Goal: Task Accomplishment & Management: Manage account settings

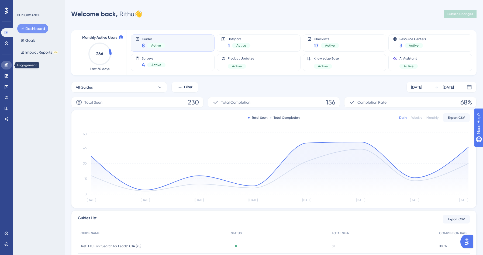
click at [8, 67] on icon at bounding box center [6, 65] width 4 height 4
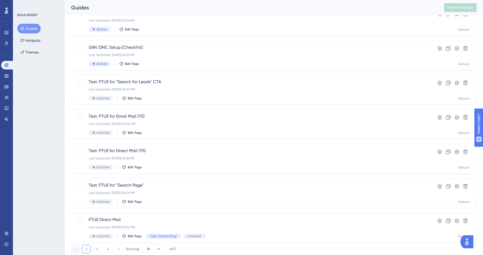
scroll to position [163, 0]
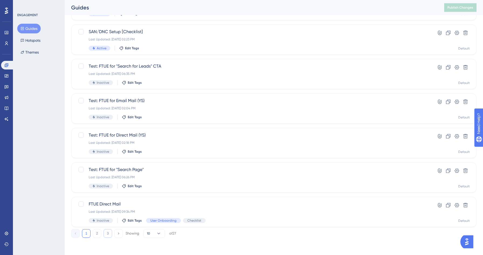
click at [104, 234] on button "3" at bounding box center [108, 233] width 9 height 9
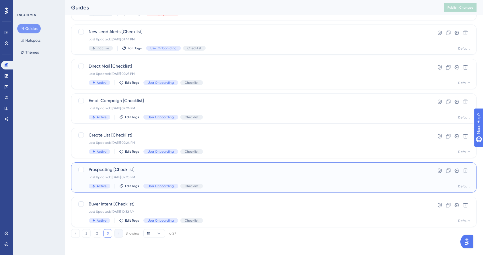
click at [173, 169] on span "Prospecting [Checklist]" at bounding box center [252, 170] width 327 height 6
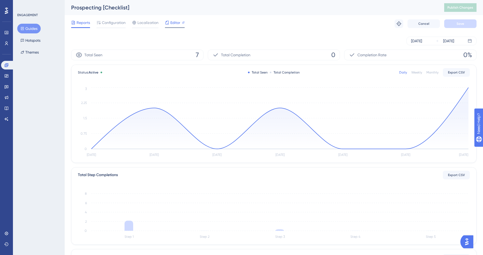
click at [169, 25] on div at bounding box center [167, 22] width 4 height 6
click at [31, 49] on button "Themes" at bounding box center [29, 52] width 25 height 10
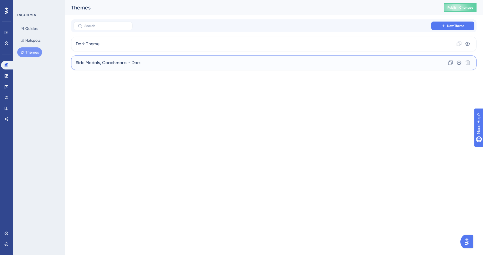
click at [157, 62] on div "Side Modals, Coachmarks - Dark Clone Settings Delete" at bounding box center [274, 63] width 406 height 15
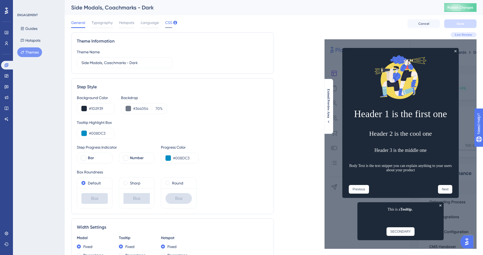
click at [167, 22] on span "CSS" at bounding box center [168, 22] width 7 height 6
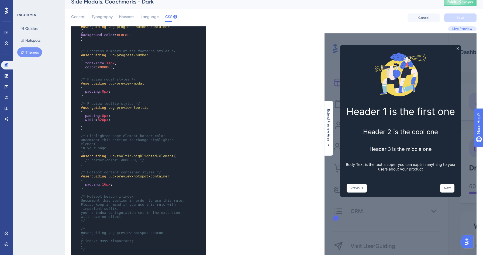
scroll to position [112, 0]
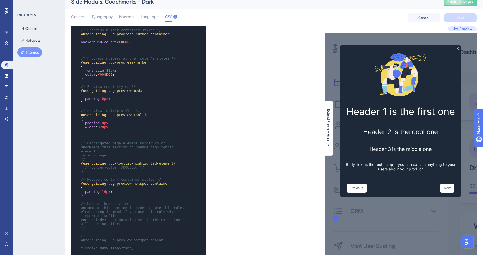
click at [102, 128] on span "320px" at bounding box center [103, 127] width 11 height 4
type textarea "320px"
click at [102, 128] on span "320px" at bounding box center [103, 127] width 11 height 4
click at [105, 128] on span "320px" at bounding box center [103, 127] width 11 height 4
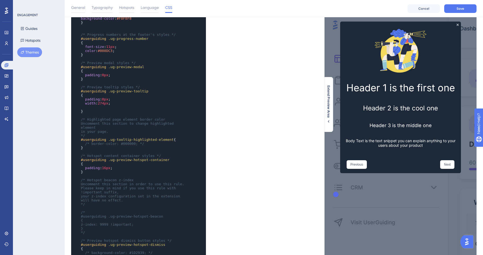
scroll to position [0, 0]
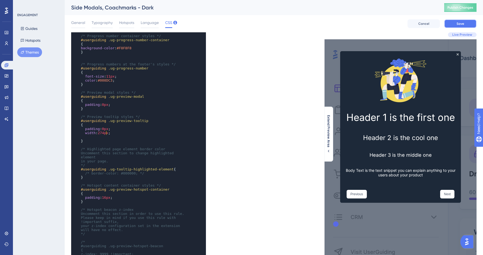
click at [460, 25] on span "Save" at bounding box center [461, 24] width 8 height 4
click at [8, 65] on icon at bounding box center [7, 65] width 4 height 4
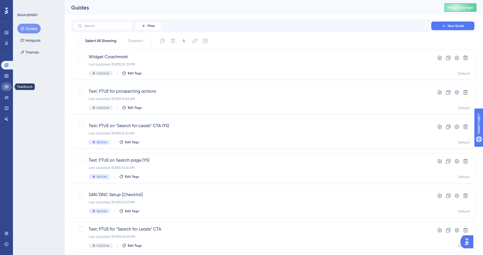
click at [6, 87] on icon at bounding box center [7, 87] width 4 height 4
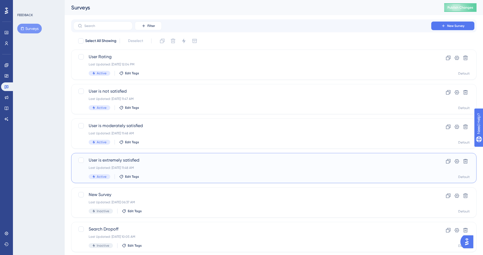
click at [178, 161] on span "User is extremely satisfied" at bounding box center [252, 160] width 327 height 6
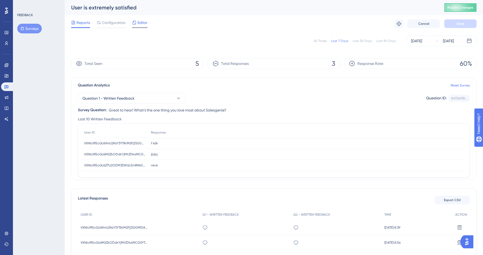
click at [143, 24] on span "Editor" at bounding box center [143, 22] width 10 height 6
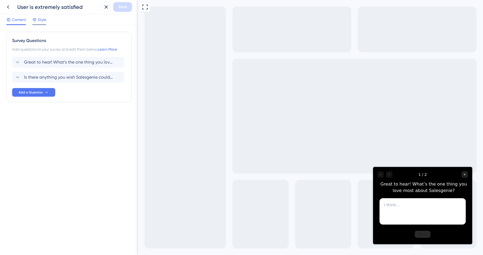
click at [39, 20] on span "Style" at bounding box center [42, 19] width 8 height 6
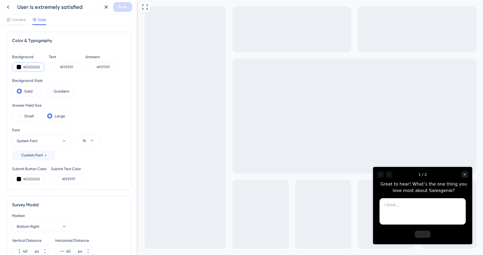
click at [29, 68] on input "#000000" at bounding box center [34, 67] width 22 height 6
paste input "1D2939"
type input "#1D2939"
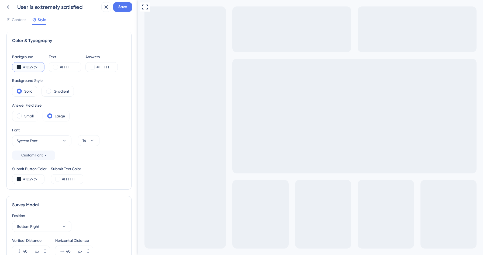
type input "#1D2939"
click at [97, 99] on div "Background #1D2939 Text #FFFFFF Answers #FFFFFF Background Style Solid Gradient…" at bounding box center [69, 119] width 114 height 130
click at [23, 116] on div "Small" at bounding box center [25, 116] width 26 height 11
click at [103, 111] on div "Answer Field Size Small Large" at bounding box center [69, 111] width 114 height 19
click at [64, 140] on icon at bounding box center [63, 140] width 5 height 5
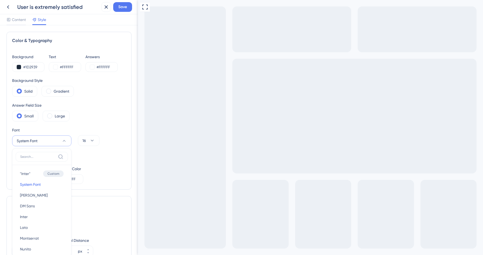
scroll to position [58, 0]
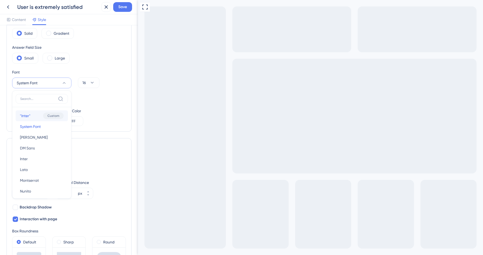
click at [34, 116] on button ""Inter" "Inter" Custom" at bounding box center [42, 116] width 52 height 11
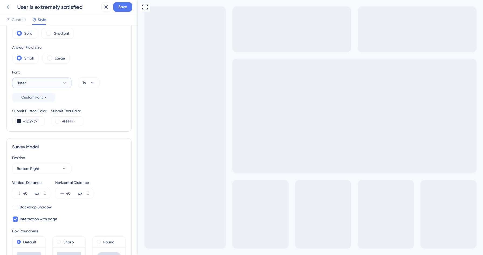
click at [53, 83] on button ""Inter"" at bounding box center [41, 83] width 59 height 11
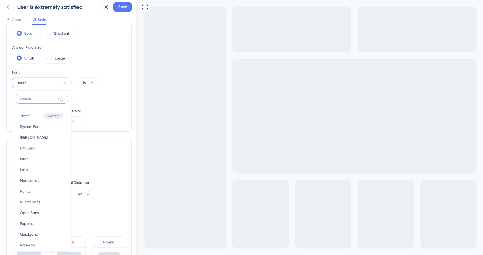
scroll to position [87, 0]
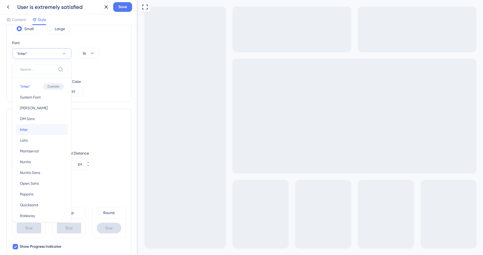
click at [33, 130] on button "Inter Inter" at bounding box center [42, 129] width 52 height 11
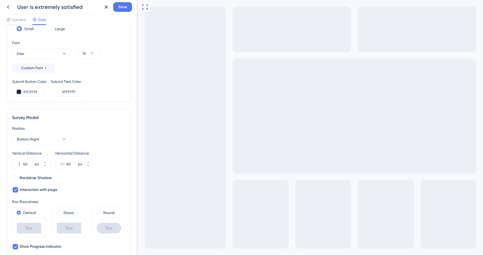
click at [90, 115] on div "Survey Modal" at bounding box center [69, 118] width 114 height 6
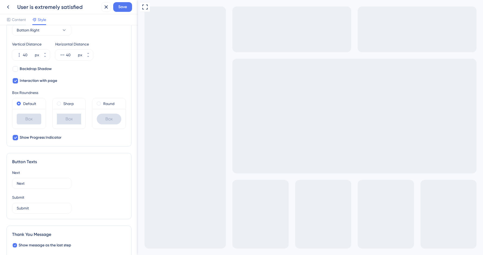
scroll to position [199, 0]
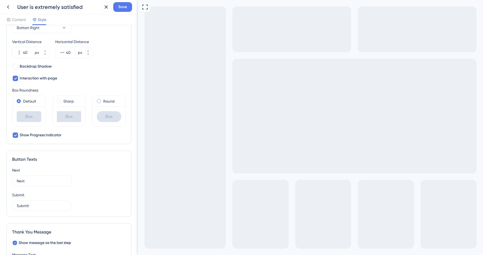
click at [108, 102] on label "Round" at bounding box center [108, 101] width 11 height 6
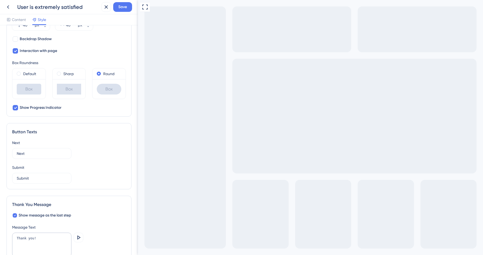
scroll to position [219, 0]
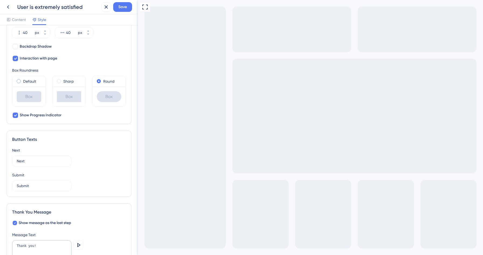
click at [31, 83] on label "Default" at bounding box center [29, 81] width 13 height 6
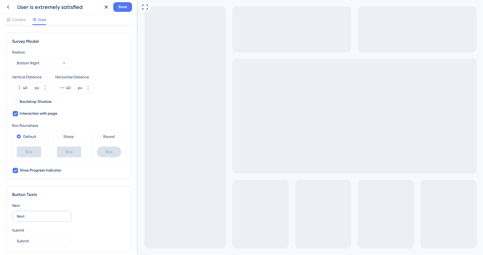
scroll to position [0, 0]
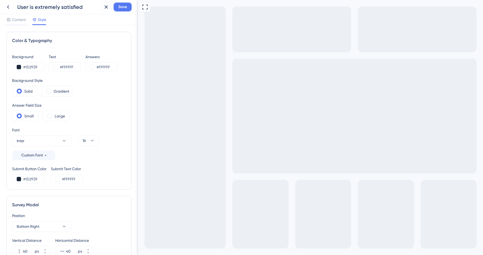
click at [125, 8] on span "Save" at bounding box center [122, 7] width 9 height 6
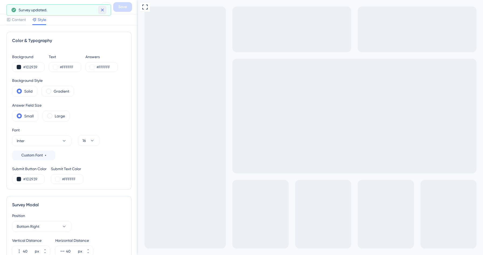
click at [102, 11] on icon at bounding box center [102, 9] width 5 height 5
click at [8, 8] on icon at bounding box center [8, 7] width 2 height 4
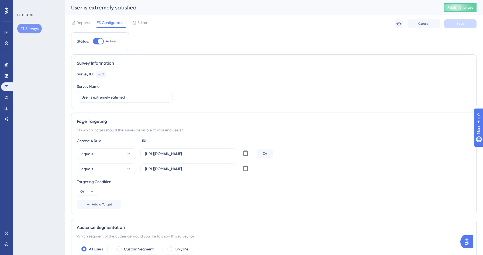
click at [24, 30] on icon at bounding box center [22, 29] width 4 height 4
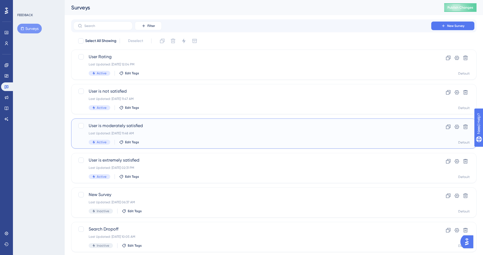
click at [160, 135] on div "Last Updated: [DATE] 11:48 AM" at bounding box center [252, 133] width 327 height 4
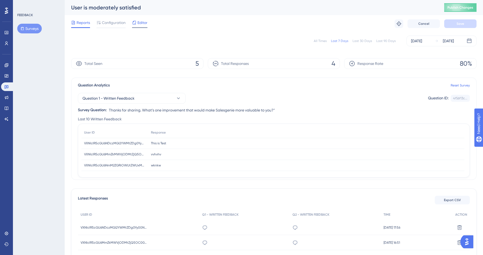
click at [139, 25] on span "Editor" at bounding box center [143, 22] width 10 height 6
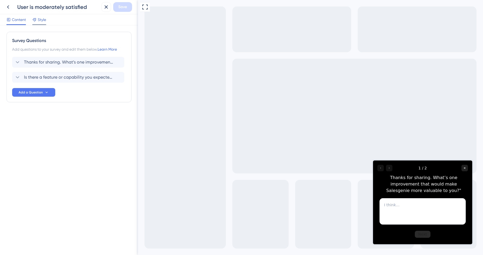
click at [36, 20] on icon at bounding box center [34, 20] width 4 height 4
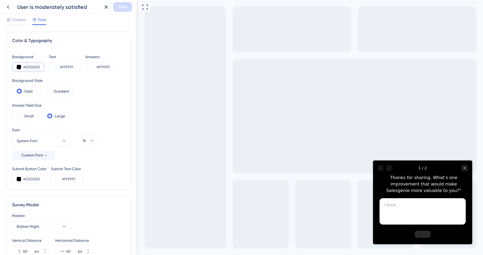
click at [36, 67] on input "#000000" at bounding box center [34, 67] width 22 height 6
paste input "1D2939"
type input "#1D2939"
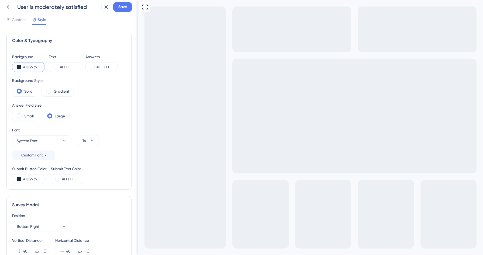
type input "#1D2939"
click at [113, 104] on div "Answer Field Size Small Large" at bounding box center [69, 111] width 114 height 19
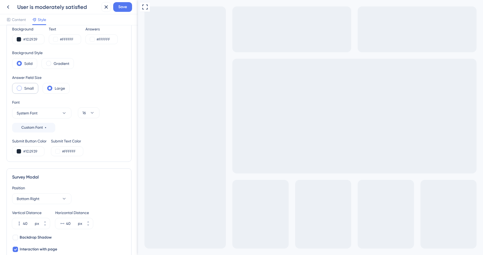
click at [28, 87] on label "Small" at bounding box center [28, 88] width 9 height 6
click at [64, 111] on icon at bounding box center [63, 113] width 5 height 5
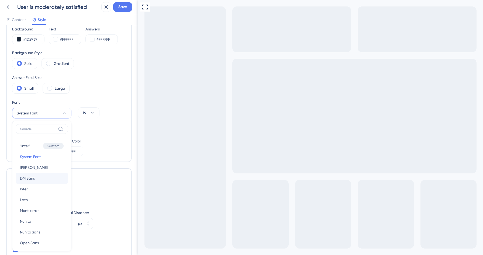
scroll to position [69, 0]
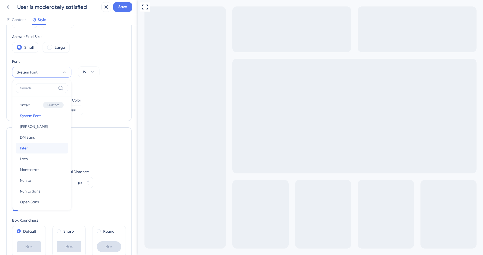
click at [27, 148] on span "Inter" at bounding box center [24, 148] width 8 height 6
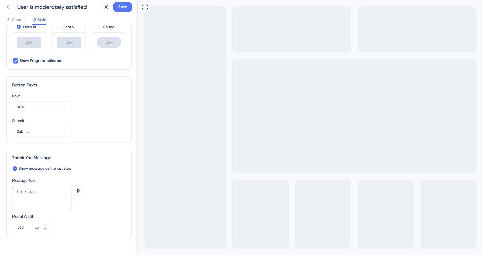
scroll to position [251, 0]
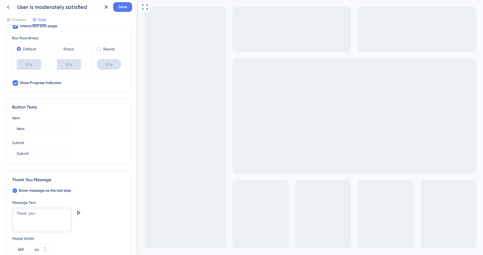
click at [104, 50] on label "Round" at bounding box center [108, 49] width 11 height 6
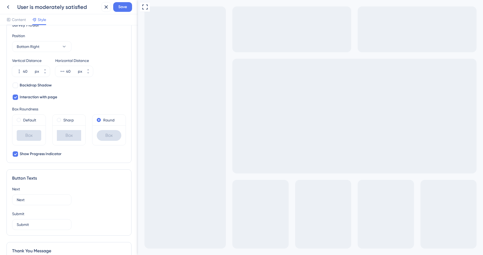
scroll to position [114, 0]
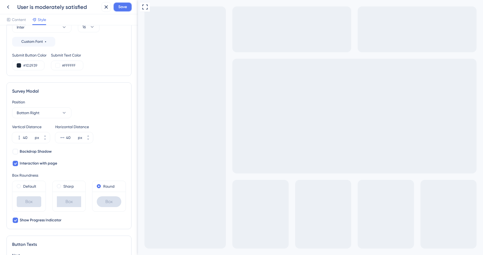
click at [121, 6] on span "Save" at bounding box center [122, 7] width 9 height 6
click at [7, 10] on icon at bounding box center [8, 7] width 6 height 6
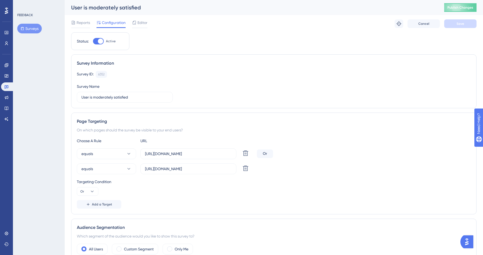
click at [25, 27] on button "Surveys" at bounding box center [29, 29] width 25 height 10
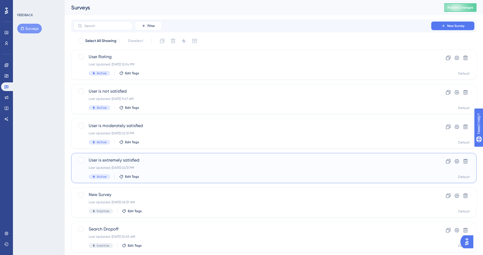
click at [180, 167] on div "Last Updated: [DATE] 02:31 PM" at bounding box center [252, 168] width 327 height 4
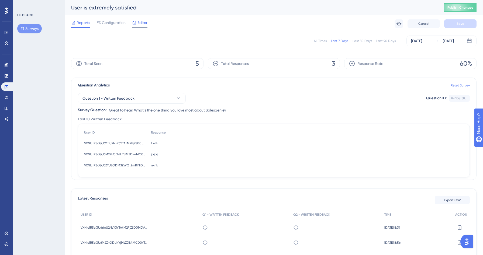
click at [135, 25] on div at bounding box center [134, 22] width 4 height 6
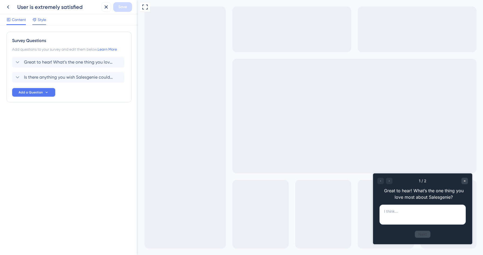
click at [44, 22] on span "Style" at bounding box center [42, 19] width 8 height 6
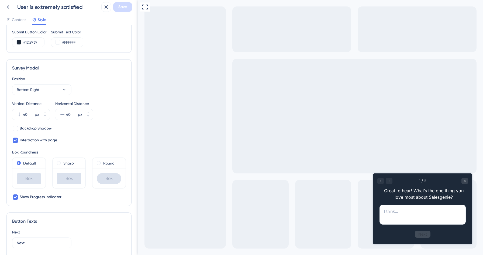
scroll to position [149, 0]
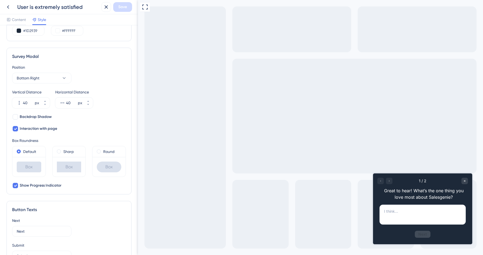
click at [110, 155] on div "Round" at bounding box center [108, 151] width 33 height 11
click at [107, 145] on div "Box Roundness Default Box Sharp Box Round Box" at bounding box center [69, 158] width 114 height 40
click at [103, 154] on div "Round" at bounding box center [109, 152] width 25 height 6
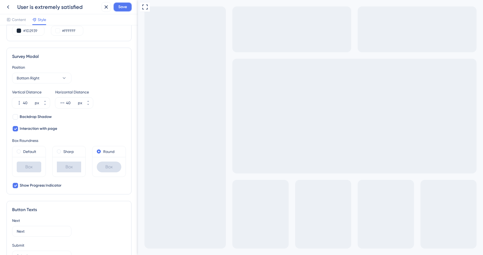
click at [122, 11] on button "Save" at bounding box center [122, 7] width 19 height 10
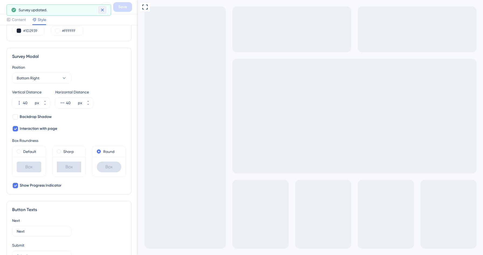
click at [105, 8] on icon at bounding box center [102, 9] width 5 height 5
click at [9, 10] on icon at bounding box center [8, 7] width 6 height 6
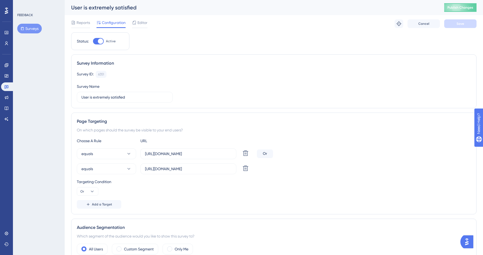
click at [36, 30] on button "Surveys" at bounding box center [29, 29] width 25 height 10
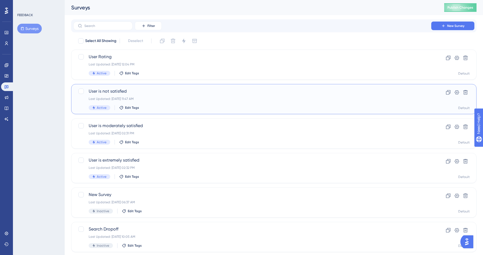
click at [162, 103] on div "User is not satisfied Last Updated: [DATE] 11:47 AM Active Edit Tags" at bounding box center [252, 99] width 327 height 22
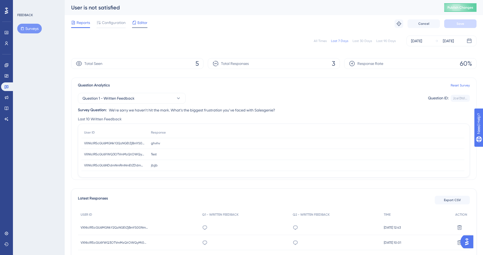
click at [132, 27] on div "Editor" at bounding box center [139, 23] width 15 height 9
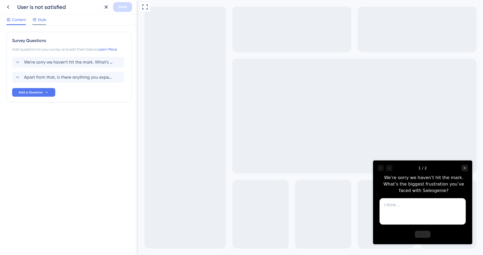
click at [43, 20] on span "Style" at bounding box center [42, 19] width 8 height 6
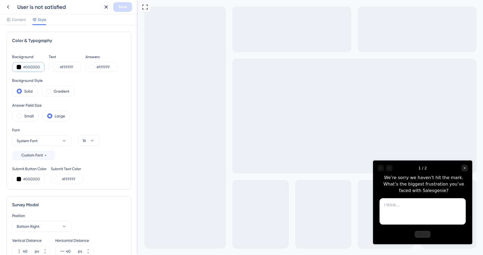
click at [34, 66] on input "#000000" at bounding box center [34, 67] width 22 height 6
paste input "1D2939"
type input "#1D2939"
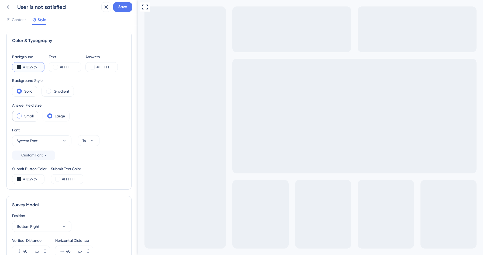
type input "#1D2939"
click at [27, 116] on label "Small" at bounding box center [28, 116] width 9 height 6
click at [62, 141] on icon at bounding box center [63, 140] width 5 height 5
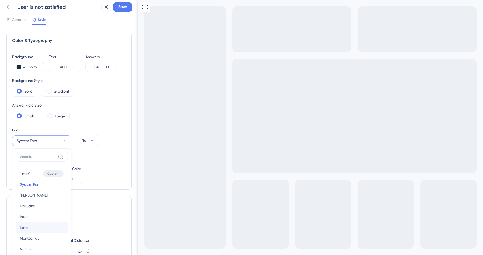
scroll to position [58, 0]
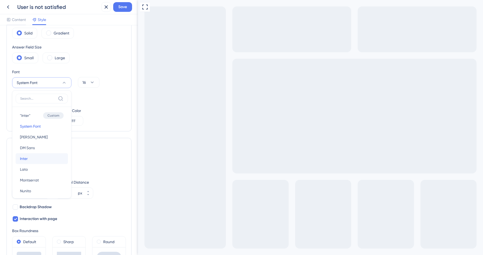
click at [33, 158] on button "Inter Inter" at bounding box center [42, 158] width 52 height 11
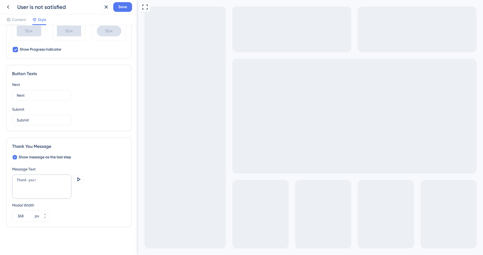
scroll to position [234, 0]
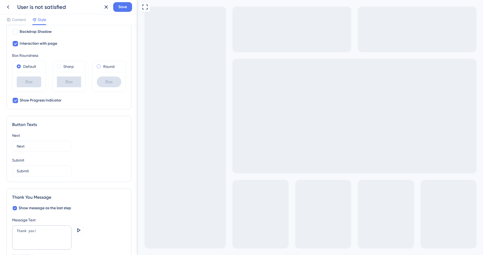
click at [103, 66] on label "Round" at bounding box center [108, 66] width 11 height 6
click at [121, 7] on span "Save" at bounding box center [122, 7] width 9 height 6
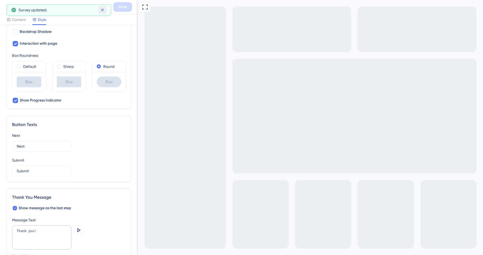
click at [105, 10] on button at bounding box center [102, 10] width 8 height 9
click at [5, 8] on icon at bounding box center [8, 7] width 6 height 6
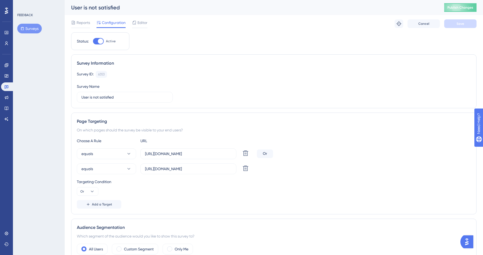
click at [33, 31] on button "Surveys" at bounding box center [29, 29] width 25 height 10
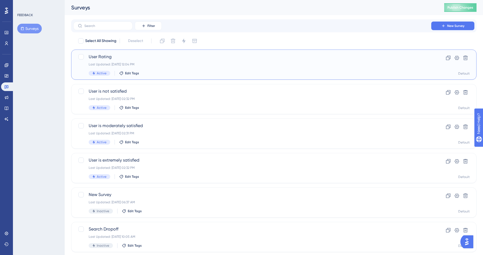
click at [177, 63] on div "Last Updated: [DATE] 12:04 PM" at bounding box center [252, 64] width 327 height 4
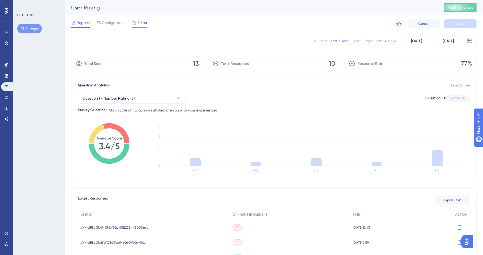
click at [140, 26] on div "Editor" at bounding box center [139, 23] width 15 height 9
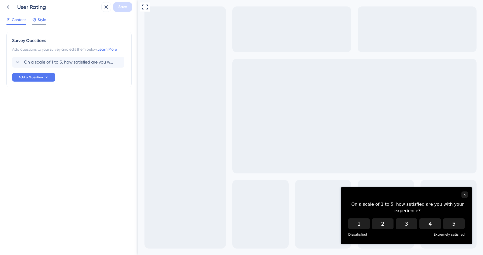
click at [41, 23] on div "Style" at bounding box center [39, 20] width 14 height 9
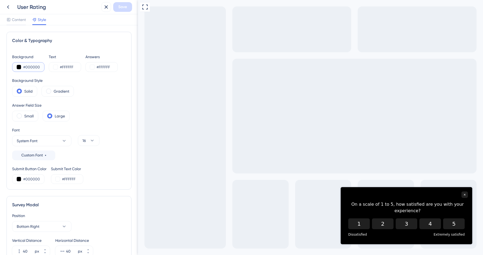
click at [32, 68] on input "#000000" at bounding box center [34, 67] width 22 height 6
paste input "1D2939"
type input "#1D2939"
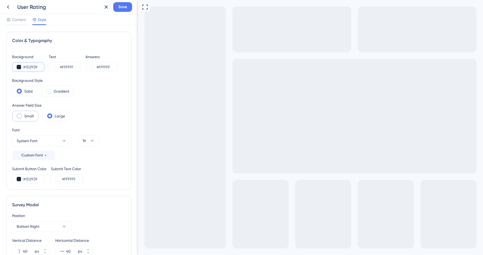
type input "#1D2939"
click at [26, 116] on label "Small" at bounding box center [28, 116] width 9 height 6
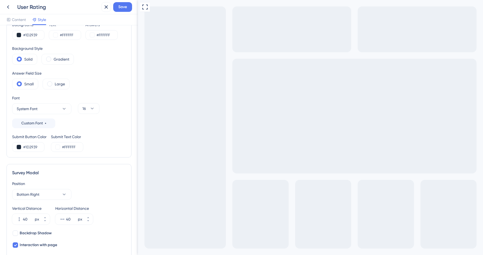
scroll to position [60, 0]
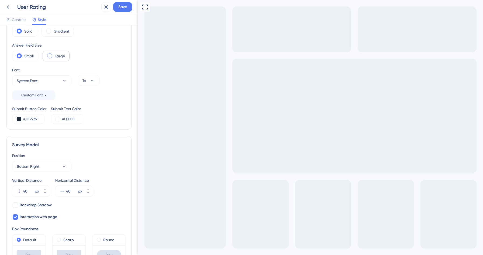
click at [56, 56] on label "Large" at bounding box center [60, 56] width 10 height 6
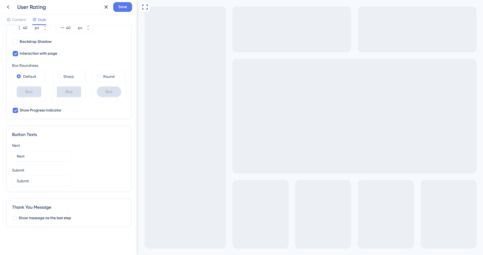
scroll to position [0, 0]
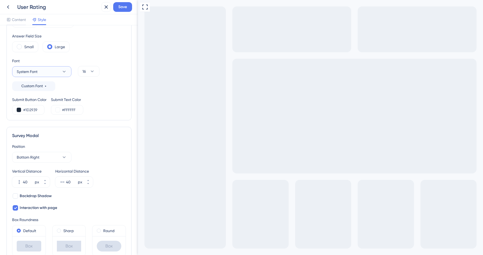
click at [64, 67] on button "System Font" at bounding box center [41, 71] width 59 height 11
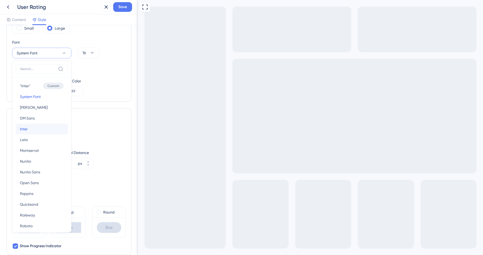
click at [30, 132] on button "Inter Inter" at bounding box center [42, 129] width 52 height 11
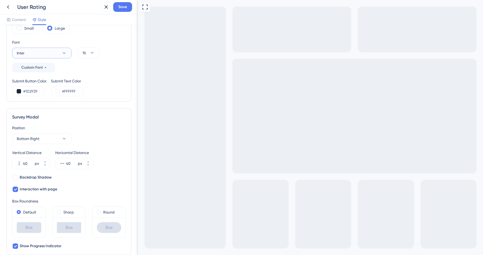
click at [54, 49] on button "Inter" at bounding box center [41, 53] width 59 height 11
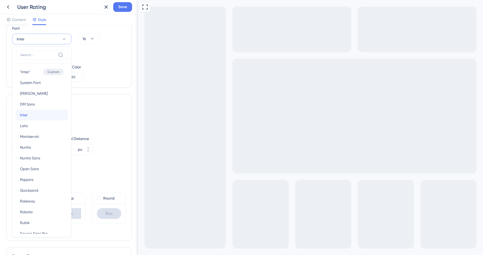
click at [30, 115] on button "Inter Inter" at bounding box center [42, 115] width 52 height 11
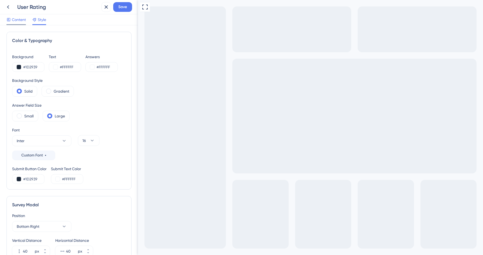
click at [21, 18] on span "Content" at bounding box center [19, 19] width 14 height 6
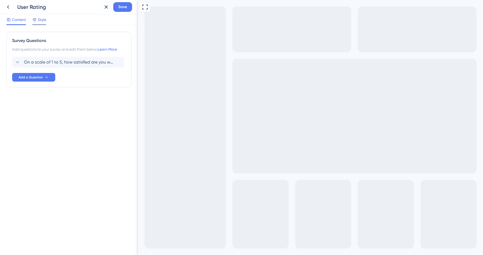
click at [44, 22] on span "Style" at bounding box center [42, 19] width 8 height 6
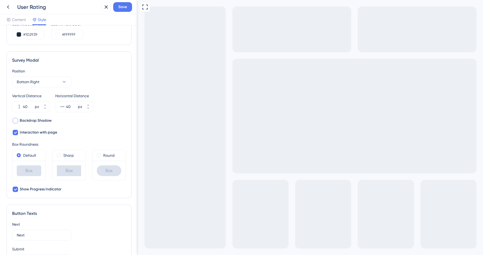
click at [40, 122] on span "Backdrop Shadow" at bounding box center [36, 121] width 32 height 6
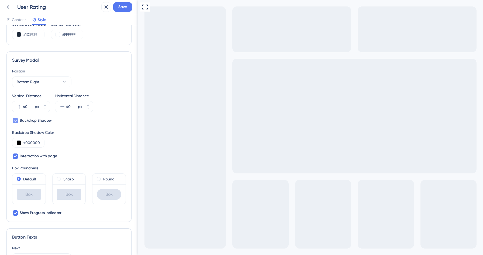
click at [40, 122] on span "Backdrop Shadow" at bounding box center [36, 121] width 32 height 6
checkbox input "false"
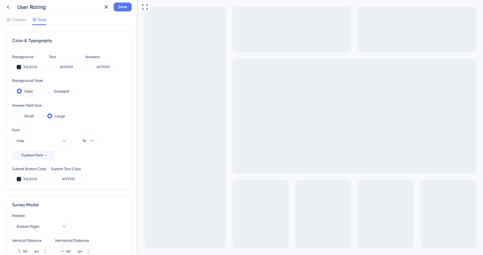
click at [123, 5] on span "Save" at bounding box center [122, 7] width 9 height 6
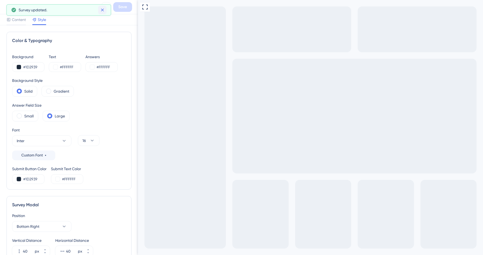
click at [99, 9] on button at bounding box center [102, 10] width 8 height 9
click at [7, 5] on icon at bounding box center [8, 7] width 6 height 6
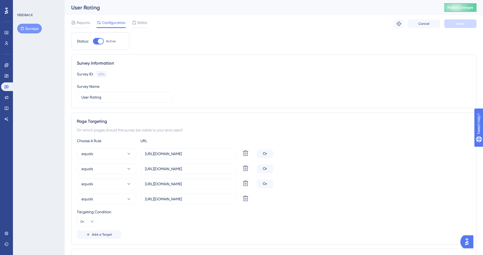
click at [27, 28] on button "Surveys" at bounding box center [29, 29] width 25 height 10
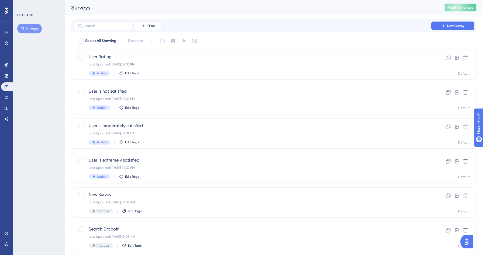
click at [458, 6] on span "Publish Changes" at bounding box center [461, 7] width 26 height 4
click at [6, 77] on icon at bounding box center [6, 76] width 4 height 4
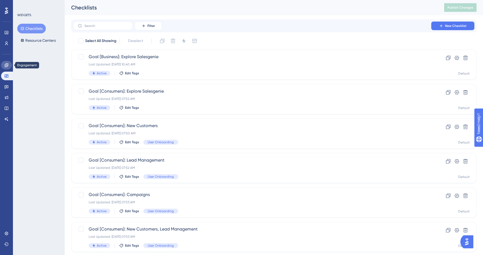
click at [8, 62] on link at bounding box center [6, 65] width 11 height 9
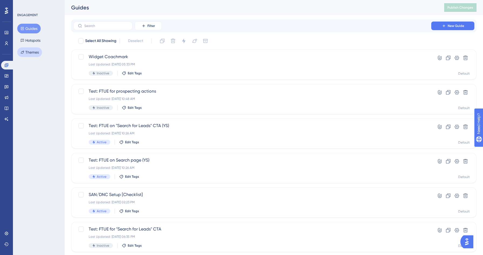
click at [30, 49] on button "Themes" at bounding box center [29, 52] width 25 height 10
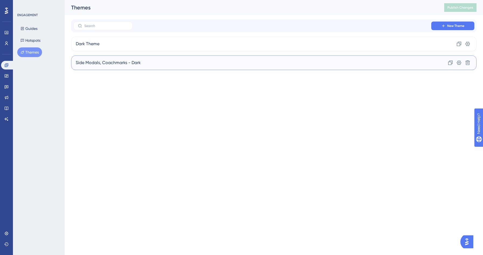
click at [150, 58] on div "Side Modals, Coachmarks - Dark Clone Settings Delete" at bounding box center [274, 63] width 406 height 15
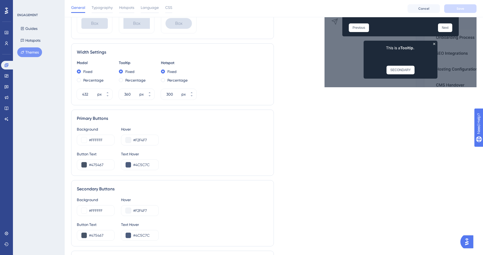
scroll to position [248, 0]
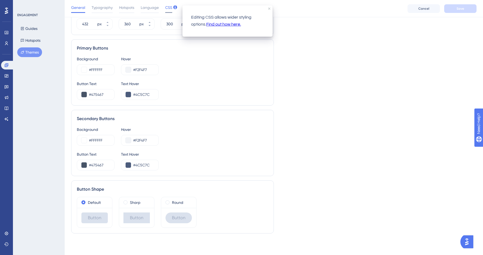
click at [169, 8] on span "CSS" at bounding box center [168, 7] width 7 height 6
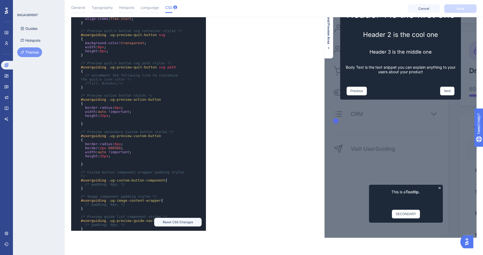
scroll to position [456, 0]
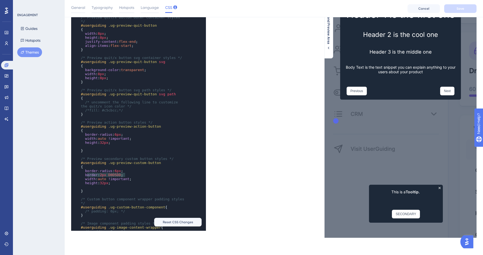
type textarea "border: 2px D0D5DD;"
drag, startPoint x: 128, startPoint y: 176, endPoint x: 86, endPoint y: 176, distance: 41.8
click at [86, 176] on pre "border : 2px D0D5DD ;" at bounding box center [133, 175] width 107 height 4
click at [128, 135] on pre "border-radius : 6px ;" at bounding box center [133, 135] width 107 height 4
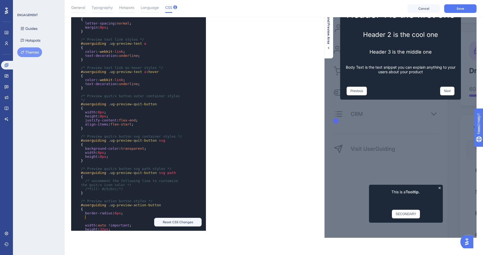
scroll to position [377, 0]
type textarea "width: auto"
click at [109, 221] on div "*/ ​ /* #userguiding .ug-preview-hotspot-beacon { z-index: 9999 !important; } *…" at bounding box center [133, 68] width 107 height 400
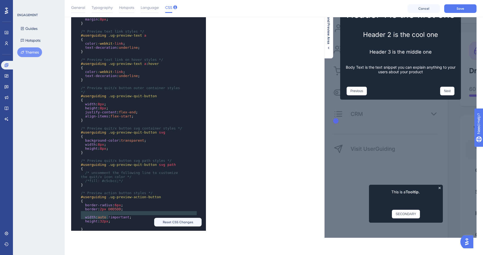
click at [92, 209] on span "border" at bounding box center [91, 209] width 13 height 4
click at [90, 215] on pre "​" at bounding box center [133, 213] width 107 height 4
click at [105, 218] on span "32px" at bounding box center [104, 217] width 8 height 4
click at [147, 183] on pre "}" at bounding box center [133, 185] width 107 height 4
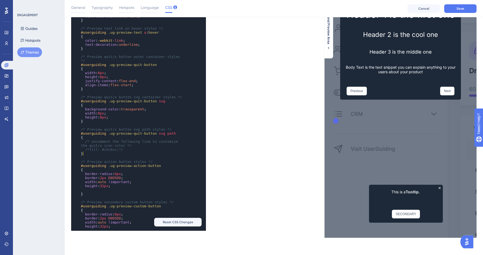
scroll to position [482, 0]
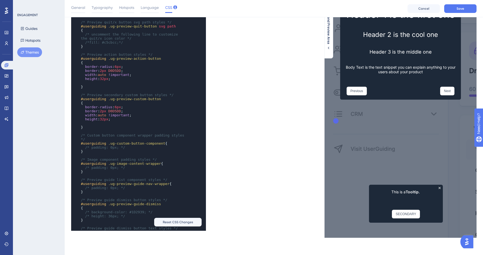
click at [118, 119] on pre "height : 32px ;" at bounding box center [133, 119] width 107 height 4
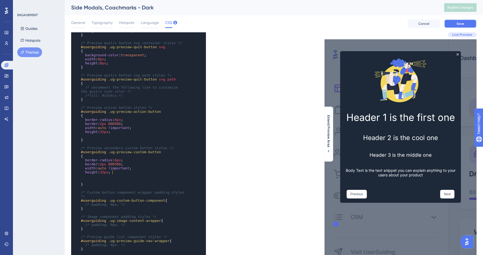
click at [460, 20] on button "Save" at bounding box center [460, 23] width 32 height 9
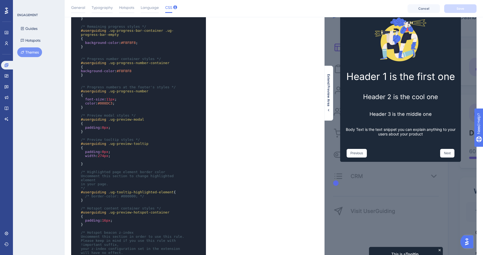
scroll to position [0, 0]
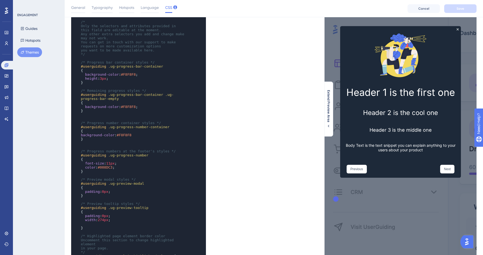
click at [24, 53] on button "Themes" at bounding box center [29, 52] width 25 height 10
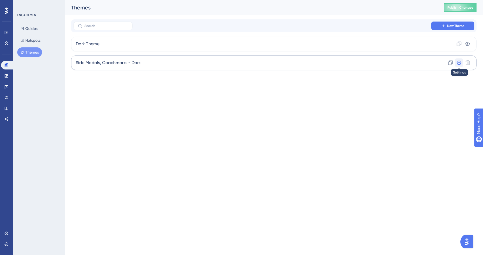
click at [460, 64] on icon at bounding box center [459, 63] width 5 height 4
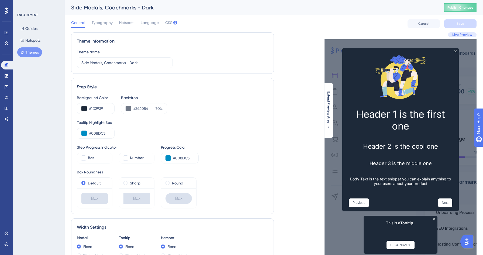
scroll to position [248, 0]
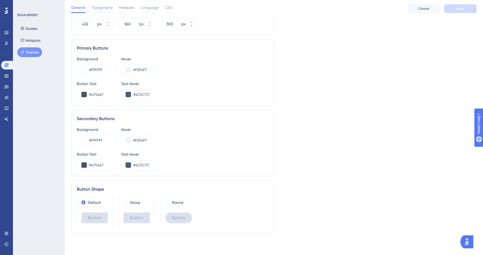
click at [166, 204] on div "Round" at bounding box center [178, 202] width 35 height 11
click at [166, 203] on span at bounding box center [168, 203] width 4 height 4
click at [171, 201] on input "radio" at bounding box center [171, 201] width 0 height 0
click at [131, 203] on label "Sharp" at bounding box center [135, 203] width 11 height 6
click at [95, 206] on div "Default" at bounding box center [94, 202] width 35 height 11
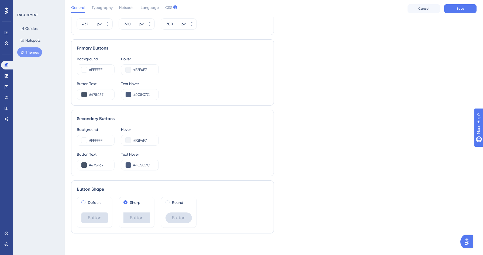
click at [96, 203] on label "Default" at bounding box center [94, 203] width 13 height 6
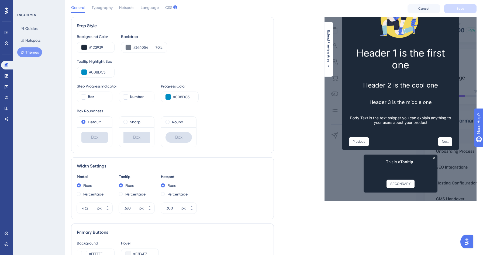
scroll to position [0, 0]
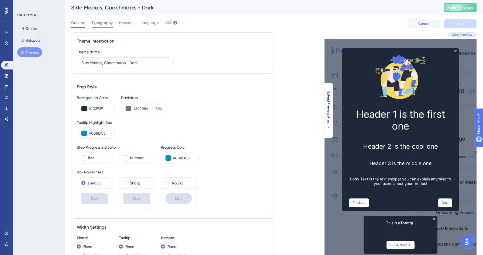
click at [102, 23] on span "Typography" at bounding box center [102, 22] width 21 height 6
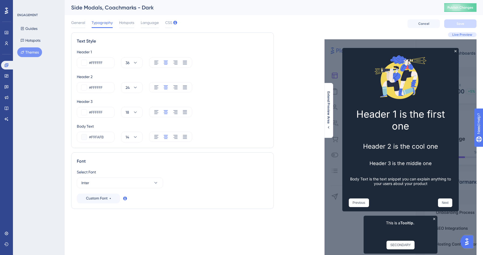
click at [153, 64] on div at bounding box center [170, 62] width 43 height 10
click at [155, 88] on icon at bounding box center [156, 87] width 5 height 5
click at [155, 64] on icon at bounding box center [156, 63] width 4 height 4
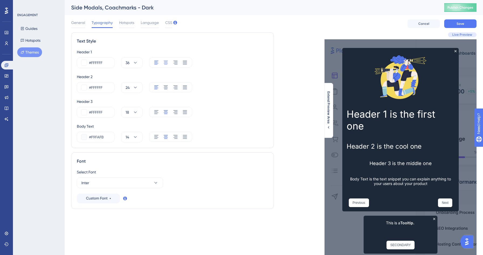
click at [166, 64] on icon at bounding box center [166, 63] width 4 height 4
click at [166, 83] on div at bounding box center [165, 87] width 5 height 10
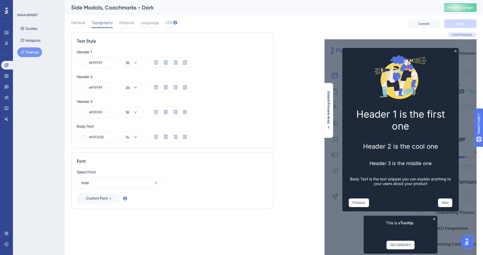
click at [152, 142] on div at bounding box center [170, 137] width 43 height 10
click at [153, 141] on div at bounding box center [170, 137] width 43 height 10
click at [154, 138] on icon at bounding box center [156, 136] width 5 height 5
click at [165, 137] on icon at bounding box center [165, 136] width 5 height 5
click at [129, 184] on button "Inter" at bounding box center [120, 183] width 86 height 11
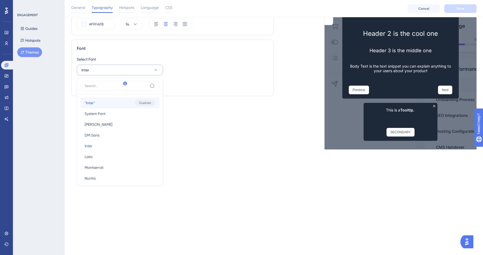
click at [112, 102] on button ""Inter" "Inter" Custom" at bounding box center [119, 103] width 79 height 11
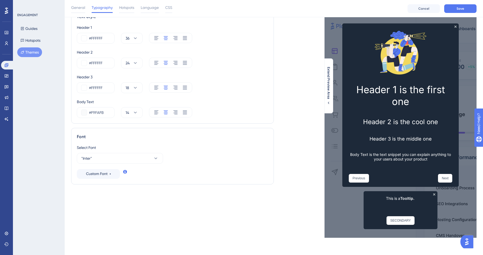
scroll to position [27, 0]
click at [130, 164] on div "Select Font "Inter" Custom Font" at bounding box center [172, 162] width 191 height 35
click at [130, 162] on button ""Inter"" at bounding box center [120, 158] width 86 height 11
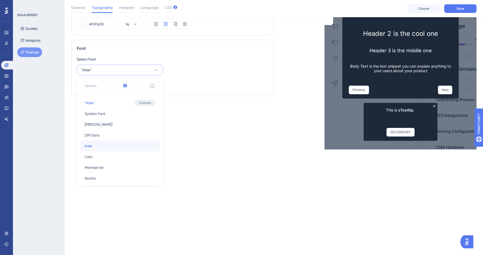
click at [94, 143] on button "Inter Inter" at bounding box center [119, 146] width 79 height 11
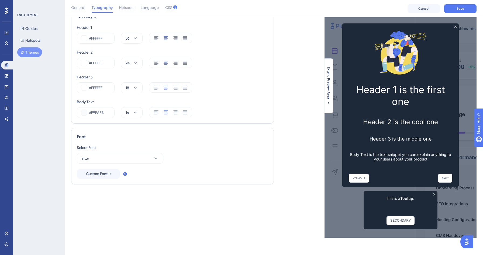
scroll to position [27, 0]
click at [108, 157] on button "Inter" at bounding box center [120, 158] width 86 height 11
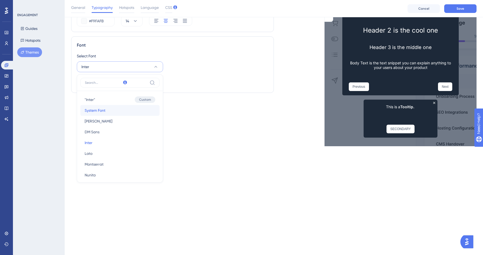
click at [111, 112] on button "System Font System Font" at bounding box center [119, 110] width 79 height 11
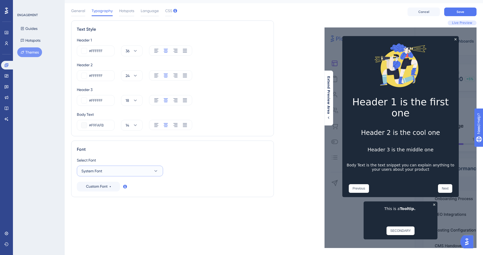
click at [117, 171] on button "System Font" at bounding box center [120, 171] width 86 height 11
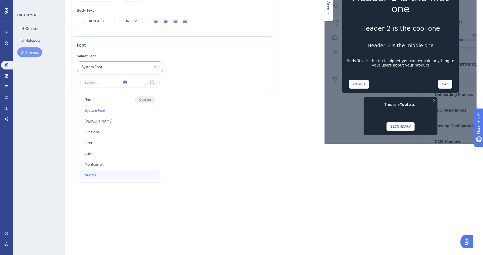
click at [97, 173] on button "[PERSON_NAME]" at bounding box center [119, 175] width 79 height 11
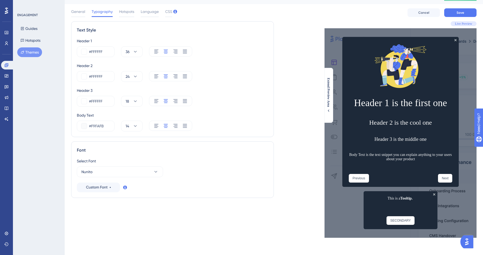
scroll to position [11, 0]
click at [107, 172] on button "Nunito" at bounding box center [120, 172] width 86 height 11
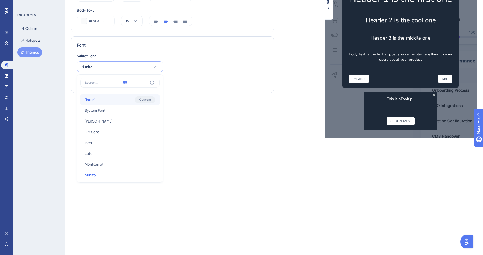
click at [99, 98] on button ""Inter" "Inter" Custom" at bounding box center [119, 99] width 79 height 11
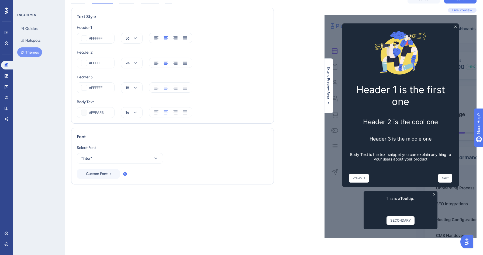
scroll to position [25, 0]
click at [102, 157] on button ""Inter"" at bounding box center [120, 158] width 86 height 11
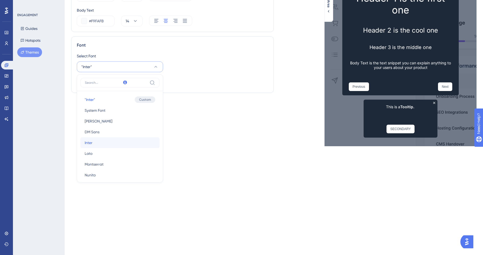
click at [97, 144] on button "Inter Inter" at bounding box center [119, 143] width 79 height 11
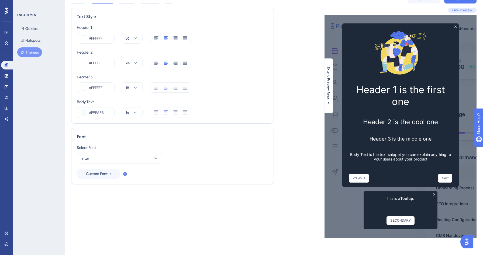
scroll to position [0, 0]
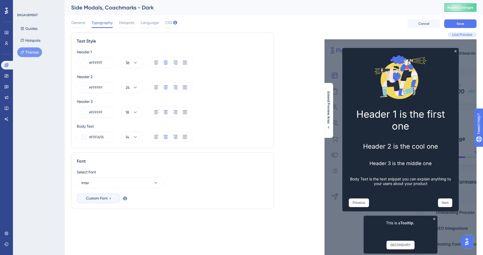
click at [97, 200] on span "Custom Font" at bounding box center [97, 198] width 22 height 6
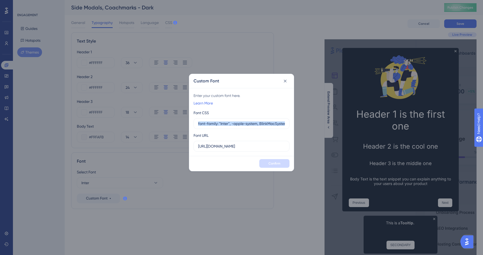
drag, startPoint x: 255, startPoint y: 130, endPoint x: 197, endPoint y: 130, distance: 58.0
click at [197, 130] on div "Font CSS font-family: "Inter", -apple-system, BlinkMacSystemFont, "Segoe UI", R…" at bounding box center [242, 131] width 96 height 42
click at [287, 78] on button at bounding box center [285, 81] width 9 height 9
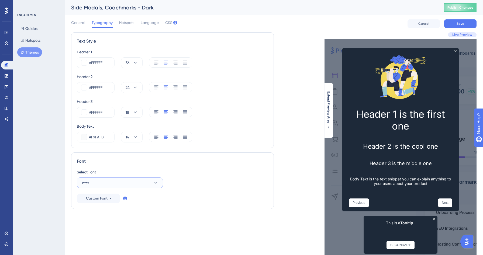
click at [135, 184] on button "Inter" at bounding box center [120, 183] width 86 height 11
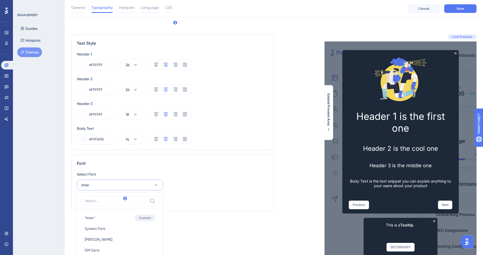
scroll to position [118, 0]
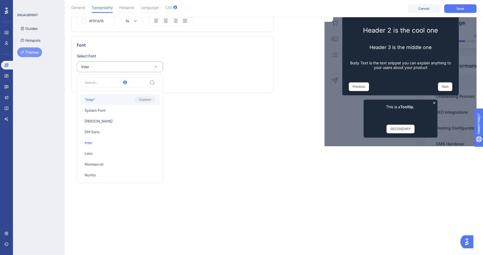
click at [113, 99] on button ""Inter" "Inter" Custom" at bounding box center [119, 99] width 79 height 11
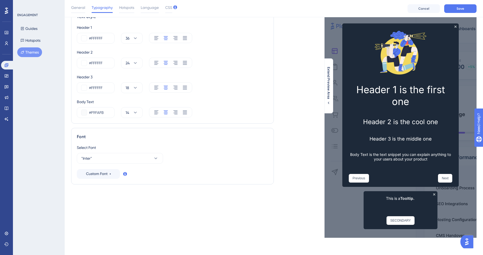
scroll to position [0, 0]
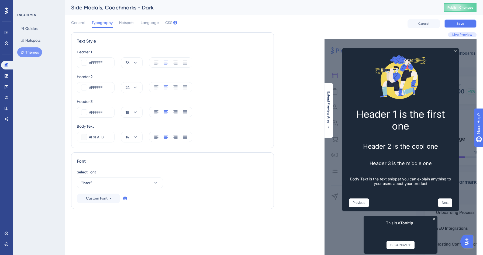
click at [465, 21] on button "Save" at bounding box center [460, 23] width 32 height 9
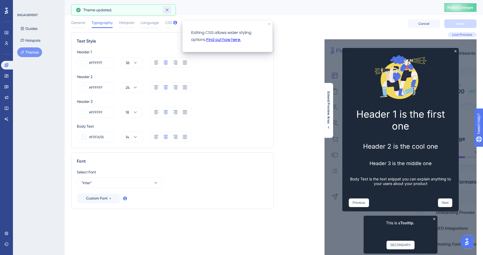
click at [170, 10] on button at bounding box center [167, 10] width 8 height 9
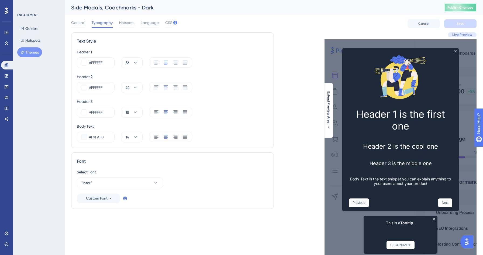
click at [469, 7] on button "Publish Changes" at bounding box center [460, 7] width 32 height 9
click at [8, 76] on icon at bounding box center [7, 75] width 4 height 3
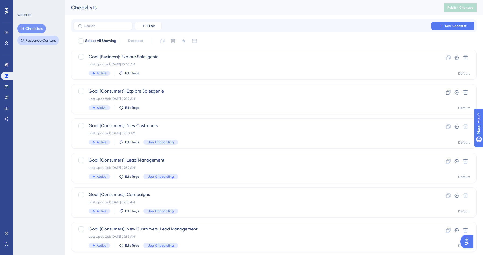
click at [41, 39] on button "Resource Centers" at bounding box center [38, 41] width 42 height 10
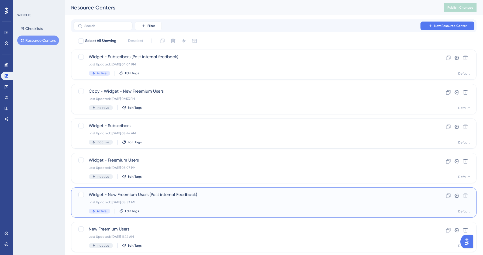
click at [153, 202] on div "Last Updated: [DATE] 08:53 AM" at bounding box center [252, 202] width 327 height 4
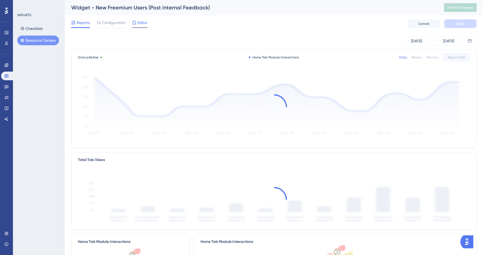
click at [139, 24] on span "Editor" at bounding box center [143, 22] width 10 height 6
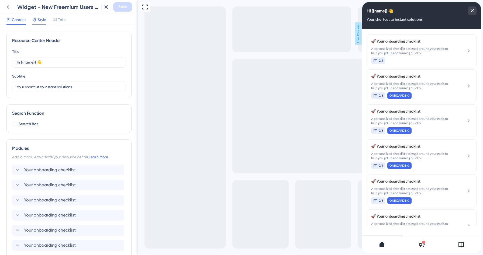
click at [41, 21] on span "Style" at bounding box center [42, 19] width 8 height 6
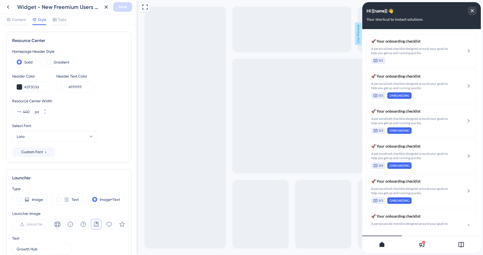
click at [473, 5] on div "Hi {{name}} 👋 Your shortcut to instant solutions" at bounding box center [421, 15] width 119 height 27
click at [473, 9] on icon "close resource center" at bounding box center [472, 10] width 3 height 3
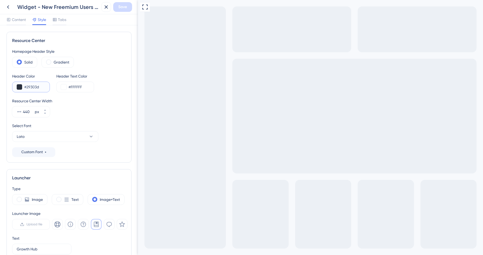
click at [40, 87] on input "#29303d" at bounding box center [34, 87] width 21 height 6
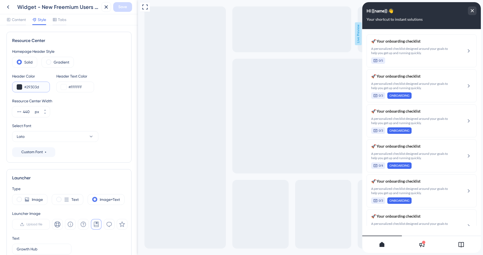
click at [30, 87] on input "#29303d" at bounding box center [34, 87] width 21 height 6
paste input "475467"
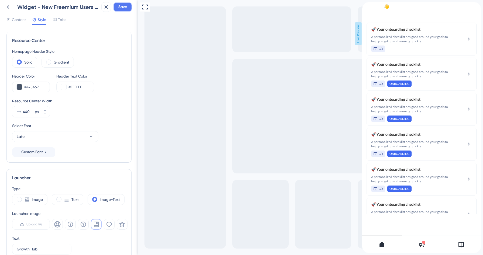
click at [127, 6] on button "Save" at bounding box center [122, 7] width 19 height 10
click at [476, 10] on div "close resource center" at bounding box center [476, 6] width 9 height 9
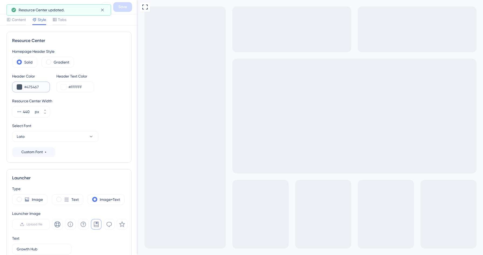
click at [35, 86] on input "#475467" at bounding box center [34, 87] width 21 height 6
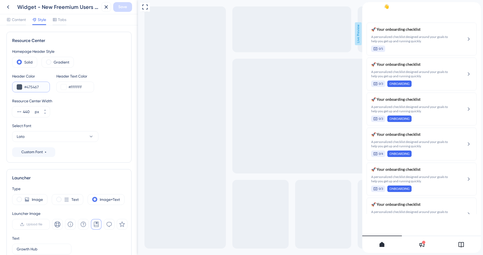
paste input "1D2939"
type input "#1D2939"
click at [121, 7] on span "Save" at bounding box center [122, 7] width 9 height 6
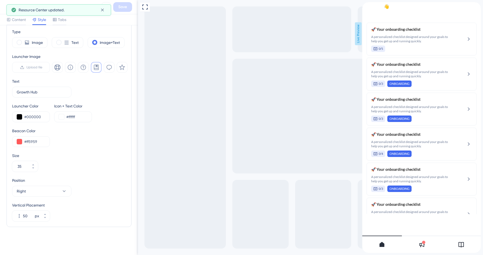
click at [473, 11] on div "close resource center" at bounding box center [476, 6] width 9 height 9
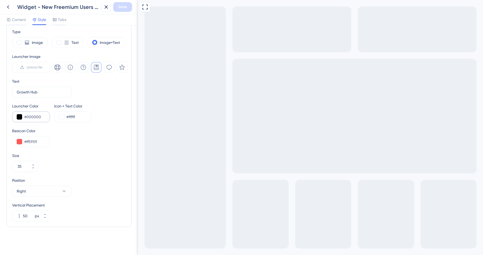
click at [35, 121] on div "#000000" at bounding box center [31, 117] width 38 height 11
click at [36, 119] on input "#000000" at bounding box center [34, 117] width 21 height 6
paste input "475467"
type input "#475467"
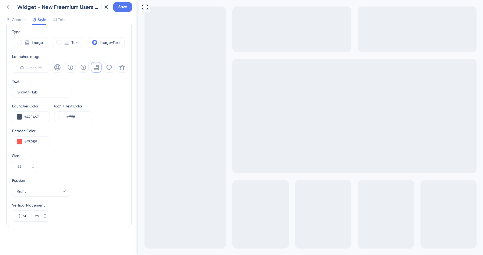
click at [77, 146] on div "Beacon Color #ff5959" at bounding box center [69, 137] width 114 height 19
click at [118, 10] on span "Save" at bounding box center [122, 7] width 9 height 6
click at [11, 11] on button at bounding box center [8, 7] width 10 height 10
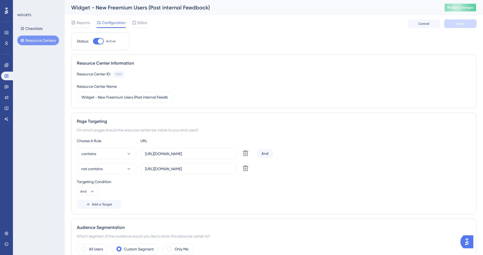
click at [464, 7] on button "Publish Changes" at bounding box center [460, 7] width 32 height 9
click at [33, 40] on button "Resource Centers" at bounding box center [38, 41] width 42 height 10
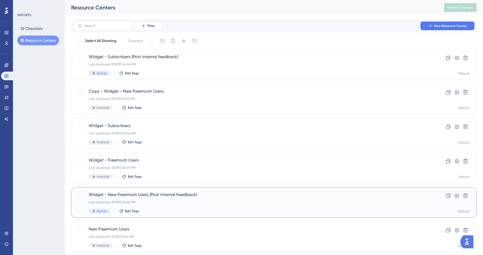
click at [193, 203] on div "Last Updated: [DATE] 02:40 PM" at bounding box center [252, 202] width 327 height 4
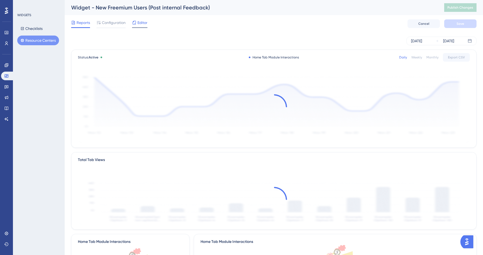
click at [140, 23] on span "Editor" at bounding box center [143, 22] width 10 height 6
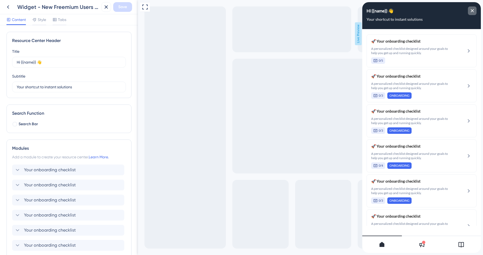
click at [473, 10] on icon "close resource center" at bounding box center [472, 10] width 3 height 3
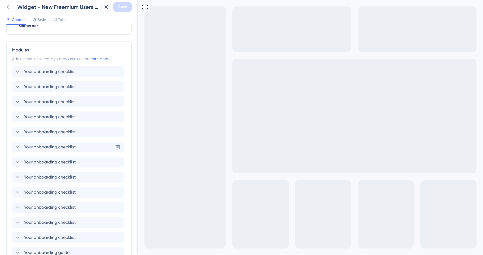
scroll to position [73, 0]
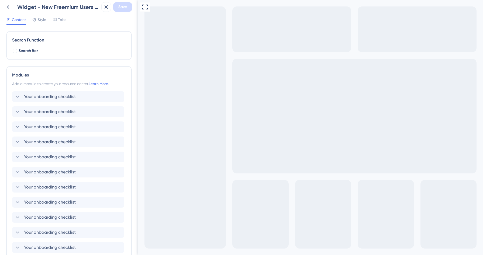
click at [68, 22] on div "Content Style Tabs" at bounding box center [69, 19] width 138 height 11
click at [61, 21] on span "Tabs" at bounding box center [62, 19] width 8 height 6
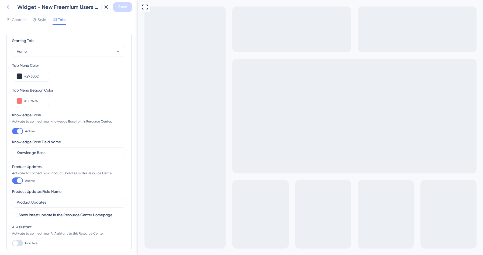
click at [9, 6] on icon at bounding box center [8, 7] width 6 height 6
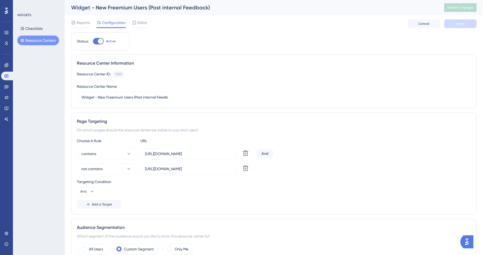
click at [28, 39] on button "Resource Centers" at bounding box center [38, 41] width 42 height 10
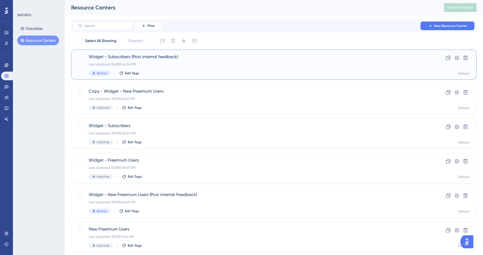
click at [139, 66] on div "Last Updated: [DATE] 04:04 PM" at bounding box center [252, 64] width 327 height 4
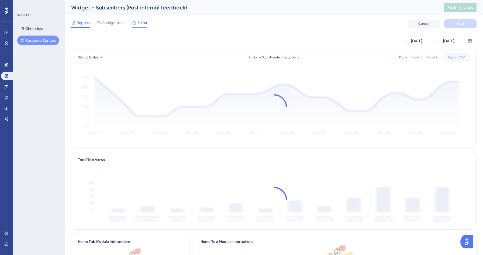
click at [143, 25] on span "Editor" at bounding box center [143, 22] width 10 height 6
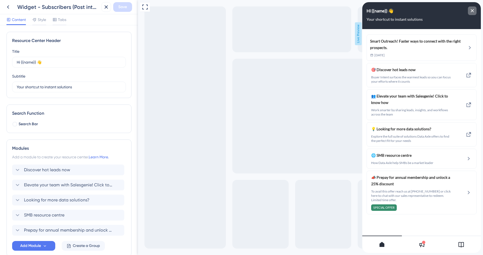
click at [475, 11] on div "close resource center" at bounding box center [472, 10] width 9 height 9
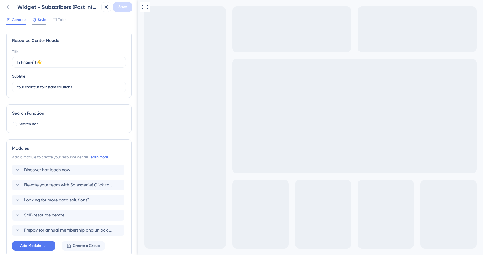
click at [37, 23] on div at bounding box center [34, 19] width 4 height 6
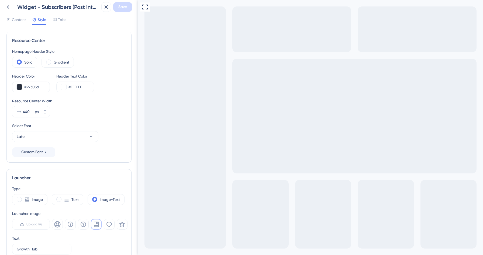
scroll to position [157, 0]
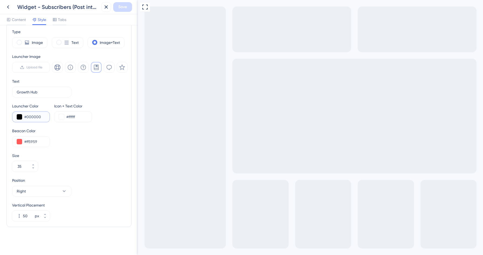
click at [32, 116] on input "#000000" at bounding box center [34, 117] width 21 height 6
paste input "47546"
click at [31, 117] on input "#47546" at bounding box center [34, 117] width 21 height 6
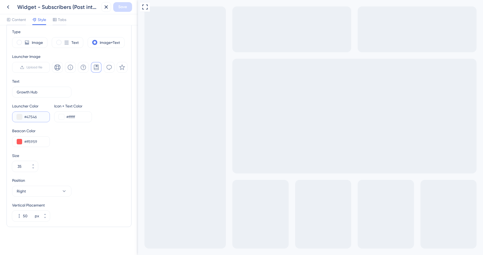
click at [31, 117] on input "#47546" at bounding box center [34, 117] width 21 height 6
paste input "344054"
type input "#344054"
click at [122, 5] on span "Save" at bounding box center [122, 7] width 9 height 6
click at [43, 217] on icon at bounding box center [44, 217] width 3 height 3
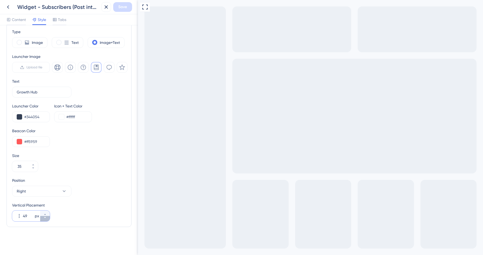
click at [43, 217] on icon at bounding box center [44, 217] width 3 height 3
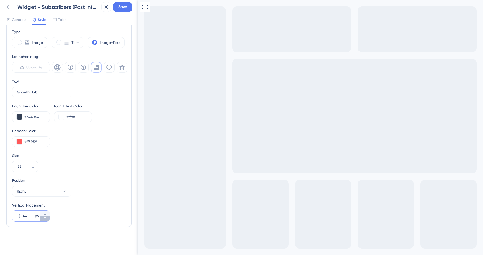
click at [43, 217] on icon at bounding box center [44, 217] width 3 height 3
drag, startPoint x: 31, startPoint y: 217, endPoint x: 23, endPoint y: 218, distance: 7.8
click at [23, 218] on input "41" at bounding box center [28, 216] width 11 height 6
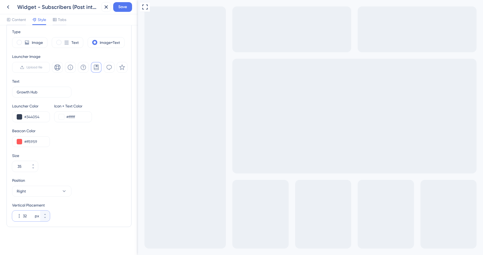
type input "32"
click at [88, 153] on div "Size" at bounding box center [69, 156] width 114 height 6
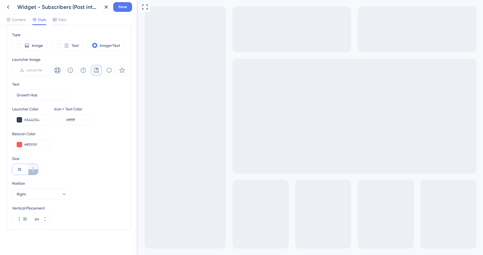
click at [32, 171] on icon at bounding box center [33, 171] width 3 height 3
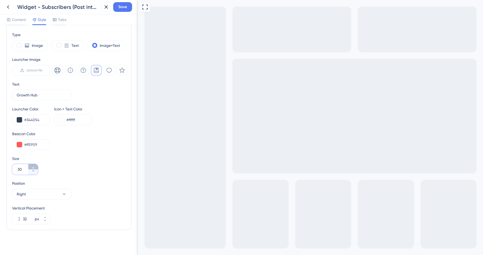
click at [32, 166] on icon at bounding box center [33, 167] width 3 height 3
type input "32"
click at [127, 9] on span "Save" at bounding box center [122, 7] width 9 height 6
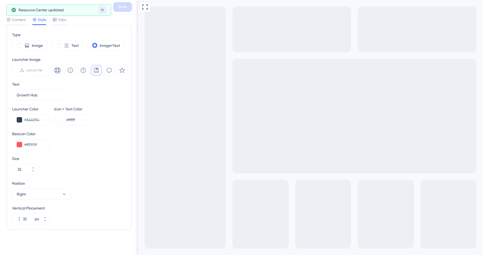
click at [105, 10] on icon at bounding box center [102, 9] width 5 height 5
click at [7, 5] on icon at bounding box center [8, 7] width 6 height 6
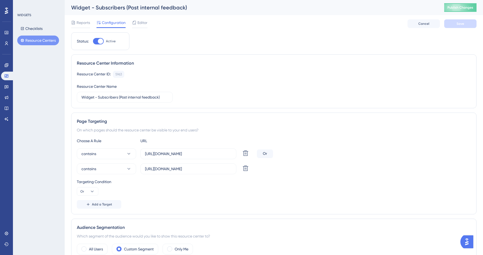
click at [32, 40] on button "Resource Centers" at bounding box center [38, 41] width 42 height 10
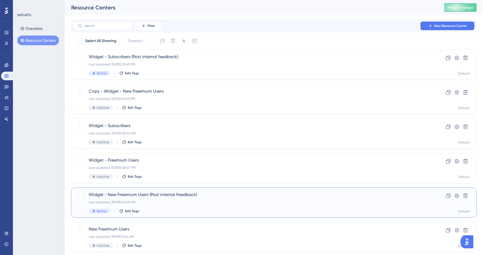
click at [162, 198] on div "Widget - New Freemium Users (Post internal Feedback) Last Updated: [DATE] 02:40…" at bounding box center [252, 203] width 327 height 22
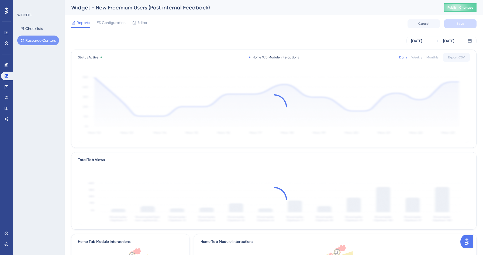
click at [144, 19] on div "Reports Configuration Editor Cancel Save" at bounding box center [274, 23] width 406 height 17
click at [141, 23] on span "Editor" at bounding box center [143, 22] width 10 height 6
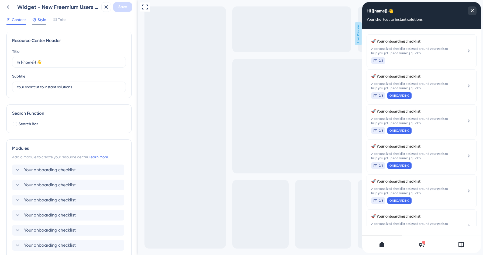
click at [39, 22] on span "Style" at bounding box center [42, 19] width 8 height 6
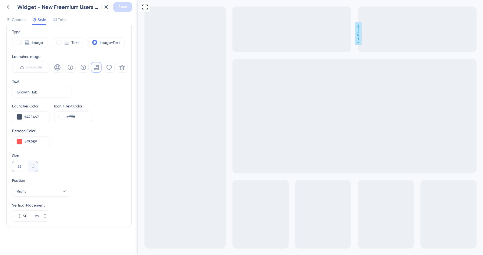
drag, startPoint x: 24, startPoint y: 166, endPoint x: 12, endPoint y: 166, distance: 11.6
click at [12, 166] on div "35" at bounding box center [20, 166] width 16 height 11
type input "32"
click at [43, 218] on icon at bounding box center [44, 217] width 3 height 3
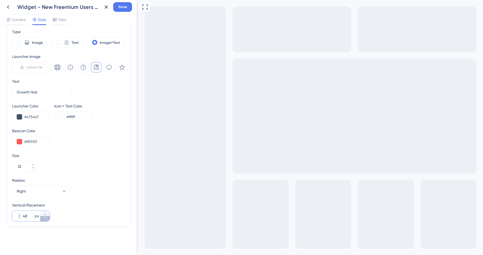
click at [43, 218] on icon at bounding box center [44, 217] width 3 height 3
click at [29, 216] on input "46" at bounding box center [28, 216] width 11 height 6
type input "032"
click at [119, 8] on span "Save" at bounding box center [122, 7] width 9 height 6
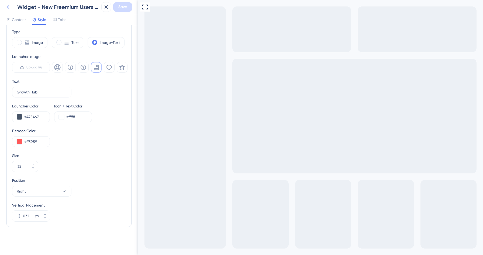
click at [7, 6] on icon at bounding box center [8, 7] width 6 height 6
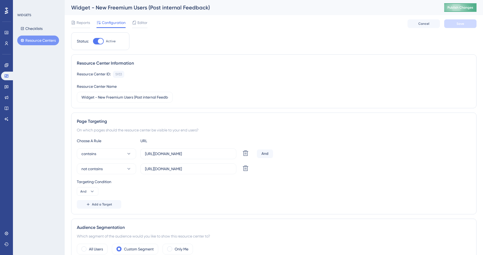
click at [466, 9] on button "Publish Changes" at bounding box center [460, 7] width 32 height 9
click at [136, 23] on icon at bounding box center [134, 22] width 4 height 4
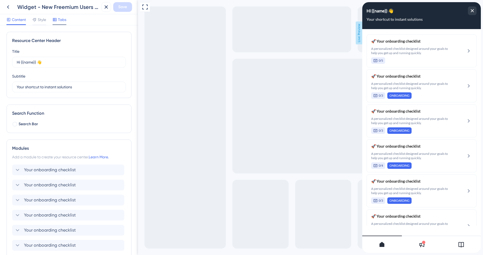
click at [59, 19] on span "Tabs" at bounding box center [62, 19] width 8 height 6
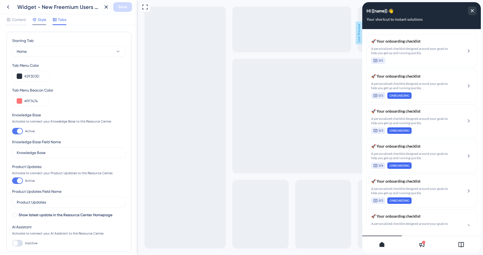
click at [42, 17] on span "Style" at bounding box center [42, 19] width 8 height 6
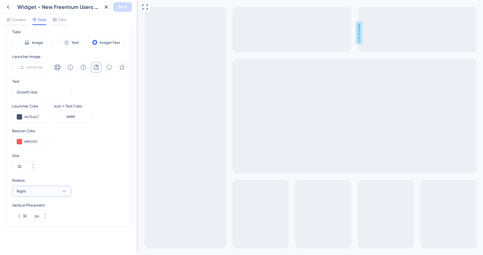
click at [45, 194] on button "Right" at bounding box center [41, 191] width 59 height 11
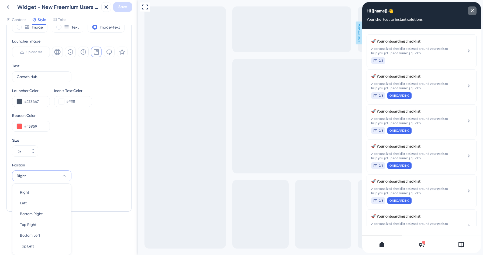
click at [473, 9] on div "close resource center" at bounding box center [472, 10] width 9 height 9
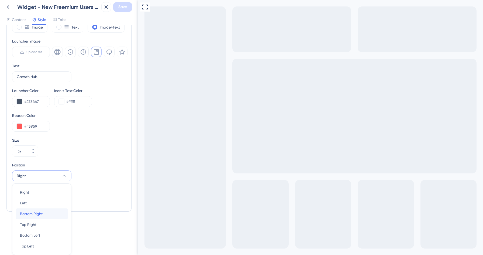
click at [45, 212] on div "Bottom Right Bottom Right" at bounding box center [42, 214] width 44 height 11
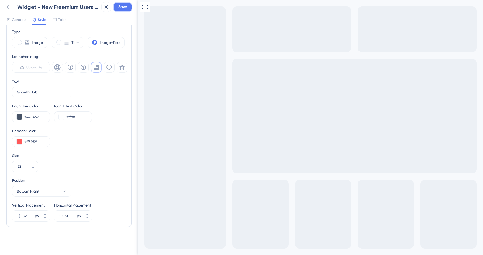
click at [121, 9] on span "Save" at bounding box center [122, 7] width 9 height 6
click at [101, 9] on icon at bounding box center [102, 9] width 5 height 5
click at [8, 9] on icon at bounding box center [8, 7] width 6 height 6
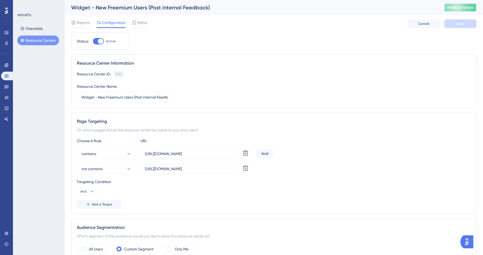
click at [458, 9] on span "Publish Changes" at bounding box center [461, 7] width 26 height 4
click at [141, 25] on span "Editor" at bounding box center [143, 22] width 10 height 6
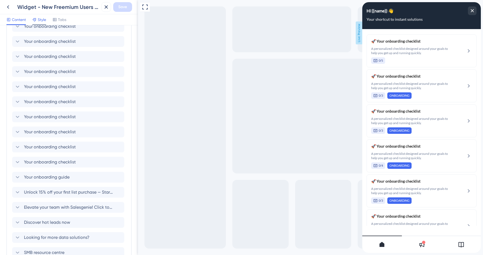
click at [44, 22] on span "Style" at bounding box center [42, 19] width 8 height 6
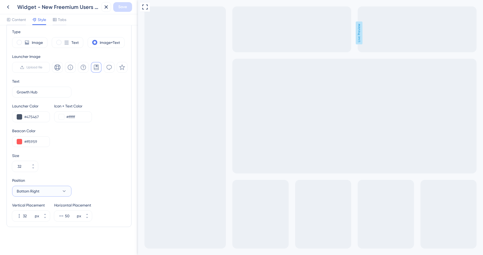
click at [51, 189] on button "Bottom Right" at bounding box center [41, 191] width 59 height 11
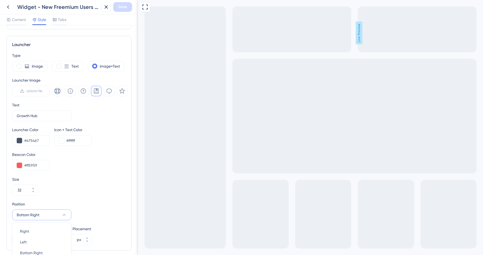
scroll to position [123, 0]
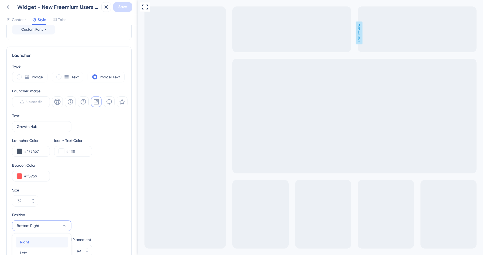
click at [31, 239] on div "Right Right" at bounding box center [42, 242] width 44 height 11
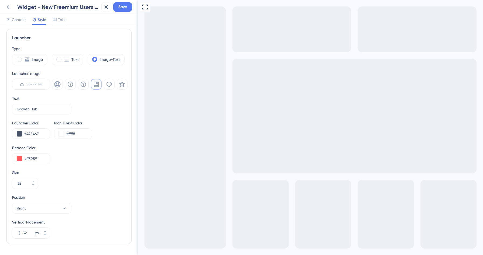
scroll to position [157, 0]
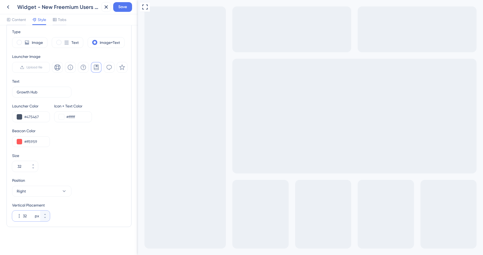
drag, startPoint x: 29, startPoint y: 217, endPoint x: 23, endPoint y: 217, distance: 5.7
click at [23, 217] on input "32" at bounding box center [28, 216] width 11 height 6
type input "24"
click at [127, 6] on span "Save" at bounding box center [122, 7] width 9 height 6
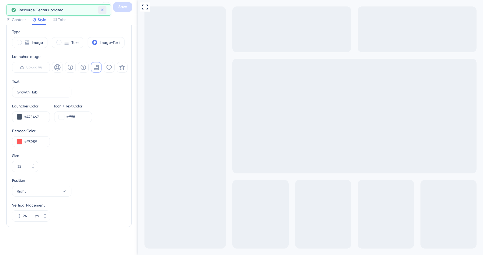
click at [102, 10] on icon at bounding box center [102, 10] width 3 height 3
click at [10, 9] on icon at bounding box center [8, 7] width 6 height 6
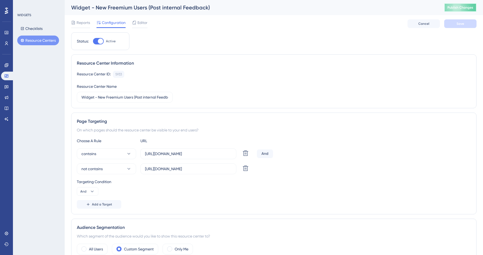
click at [458, 8] on span "Publish Changes" at bounding box center [461, 7] width 26 height 4
click at [139, 23] on span "Editor" at bounding box center [143, 22] width 10 height 6
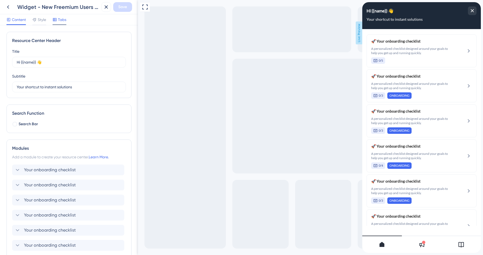
click at [60, 17] on span "Tabs" at bounding box center [62, 19] width 8 height 6
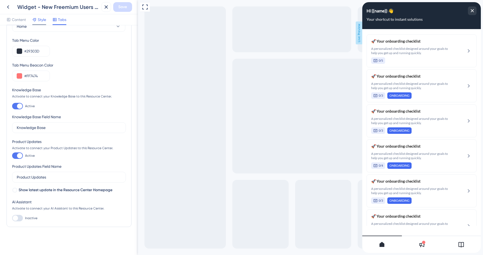
click at [42, 24] on div at bounding box center [39, 24] width 14 height 1
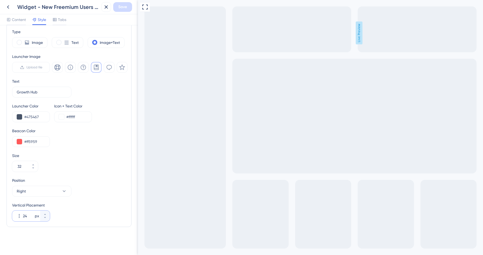
drag, startPoint x: 27, startPoint y: 217, endPoint x: 24, endPoint y: 216, distance: 3.2
click at [24, 216] on input "24" at bounding box center [28, 216] width 11 height 6
type input "016"
click at [122, 11] on button "Save" at bounding box center [122, 7] width 19 height 10
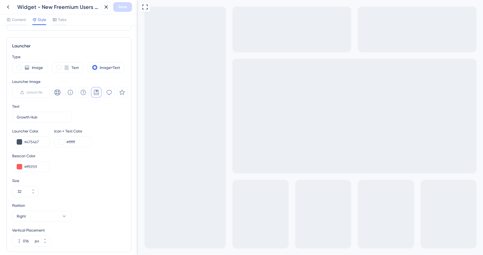
scroll to position [157, 0]
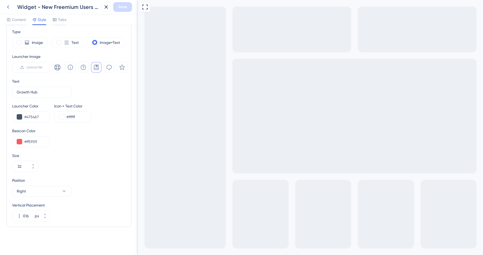
click at [9, 5] on icon at bounding box center [8, 7] width 6 height 6
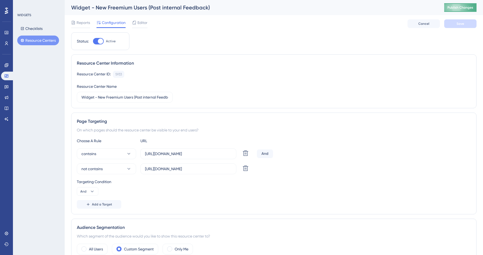
click at [454, 8] on span "Publish Changes" at bounding box center [461, 7] width 26 height 4
click at [45, 39] on button "Resource Centers" at bounding box center [38, 41] width 42 height 10
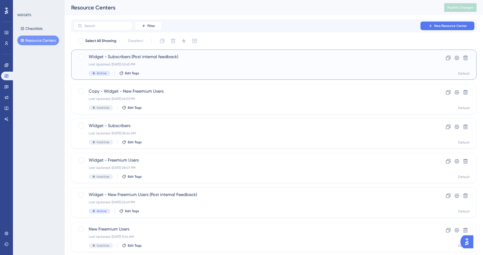
click at [170, 59] on span "Widget - Subscribers (Post internal feedback)" at bounding box center [252, 57] width 327 height 6
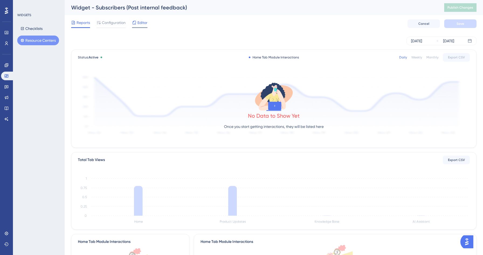
click at [143, 24] on span "Editor" at bounding box center [143, 22] width 10 height 6
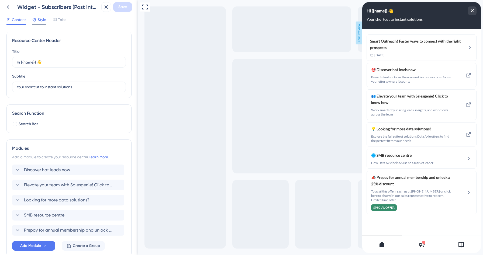
click at [40, 19] on span "Style" at bounding box center [42, 19] width 8 height 6
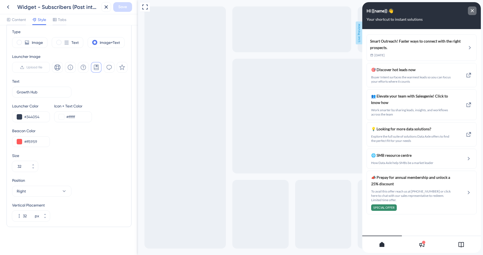
click at [474, 11] on div "close resource center" at bounding box center [472, 10] width 9 height 9
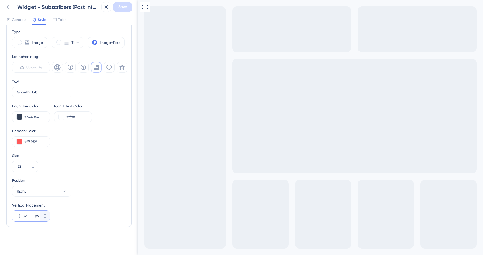
drag, startPoint x: 28, startPoint y: 217, endPoint x: 21, endPoint y: 217, distance: 7.0
click at [21, 217] on div "32 px" at bounding box center [26, 216] width 28 height 11
drag, startPoint x: 27, startPoint y: 216, endPoint x: 19, endPoint y: 214, distance: 8.3
click at [19, 214] on div "8 px" at bounding box center [26, 216] width 28 height 11
type input "0"
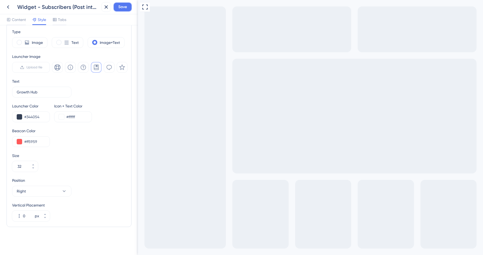
click at [124, 9] on span "Save" at bounding box center [122, 7] width 9 height 6
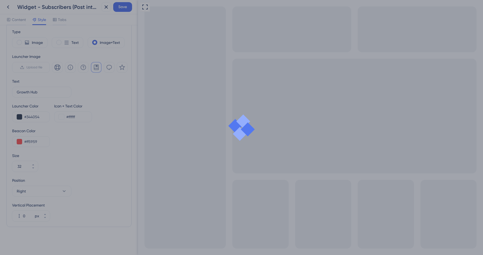
click at [111, 28] on div at bounding box center [241, 127] width 483 height 255
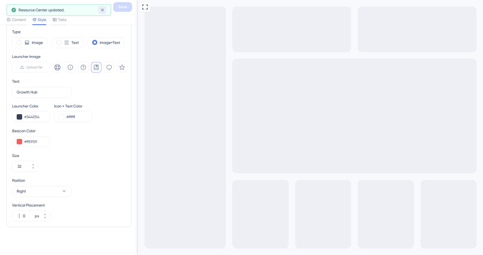
click at [101, 9] on icon at bounding box center [102, 10] width 3 height 3
click at [8, 7] on icon at bounding box center [8, 7] width 2 height 4
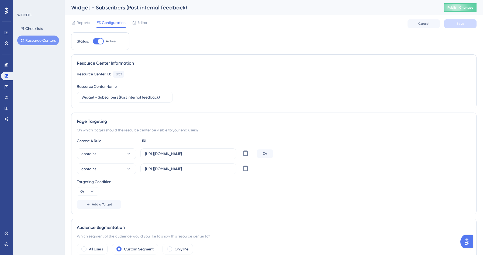
click at [36, 41] on button "Resource Centers" at bounding box center [38, 41] width 42 height 10
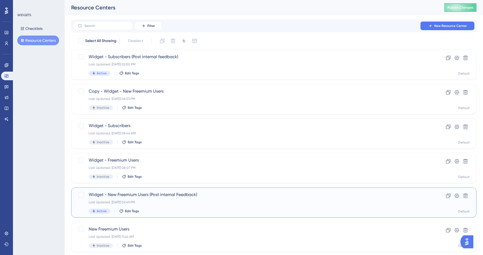
click at [170, 196] on span "Widget - New Freemium Users (Post internal Feedback)" at bounding box center [252, 195] width 327 height 6
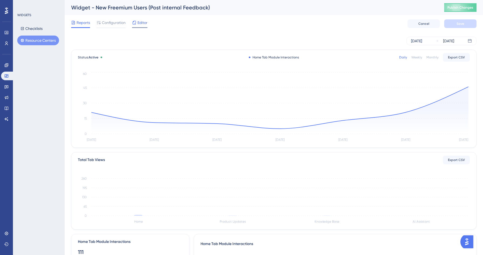
click at [139, 22] on span "Editor" at bounding box center [143, 22] width 10 height 6
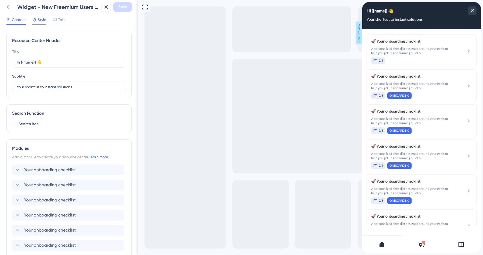
click at [43, 18] on span "Style" at bounding box center [42, 19] width 8 height 6
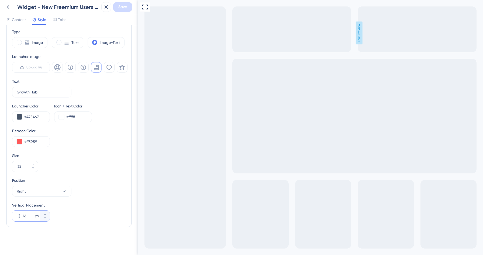
drag, startPoint x: 26, startPoint y: 218, endPoint x: 21, endPoint y: 218, distance: 5.7
click at [21, 218] on div "16 px" at bounding box center [26, 216] width 28 height 11
type input "0"
click at [93, 171] on div "Size 32" at bounding box center [69, 162] width 114 height 19
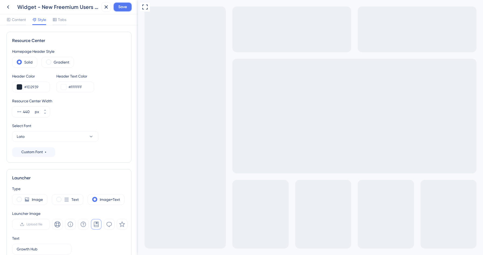
click at [122, 4] on span "Save" at bounding box center [122, 7] width 9 height 6
click at [104, 11] on icon at bounding box center [102, 9] width 5 height 5
click at [9, 5] on icon at bounding box center [8, 7] width 6 height 6
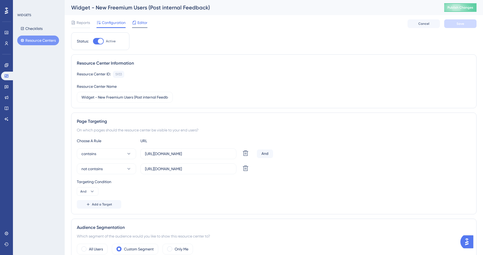
click at [145, 26] on span "Editor" at bounding box center [143, 22] width 10 height 6
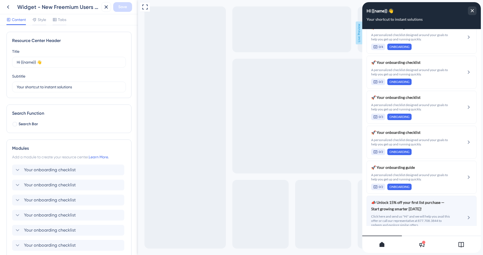
scroll to position [433, 0]
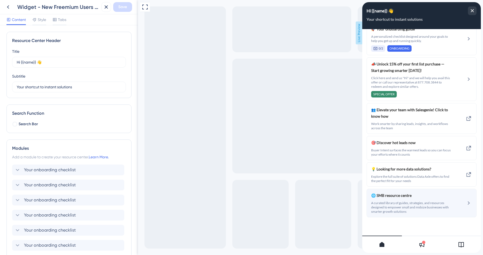
click at [411, 204] on span "A curated library of guides, strategies, and resources designed to empower smal…" at bounding box center [411, 207] width 81 height 13
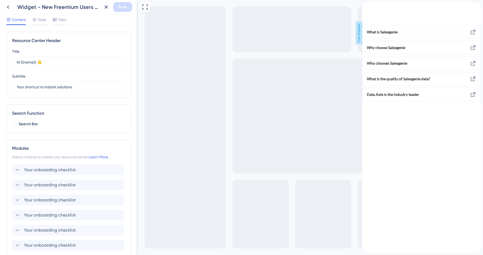
click at [366, 6] on icon "back to header" at bounding box center [365, 4] width 4 height 4
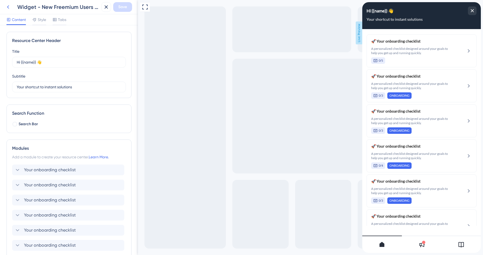
click at [9, 8] on icon at bounding box center [8, 7] width 6 height 6
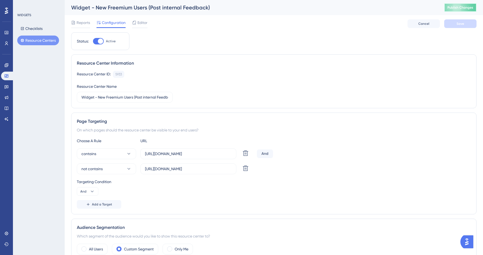
click at [454, 8] on button "Publish Changes" at bounding box center [460, 7] width 32 height 9
